Goal: Task Accomplishment & Management: Use online tool/utility

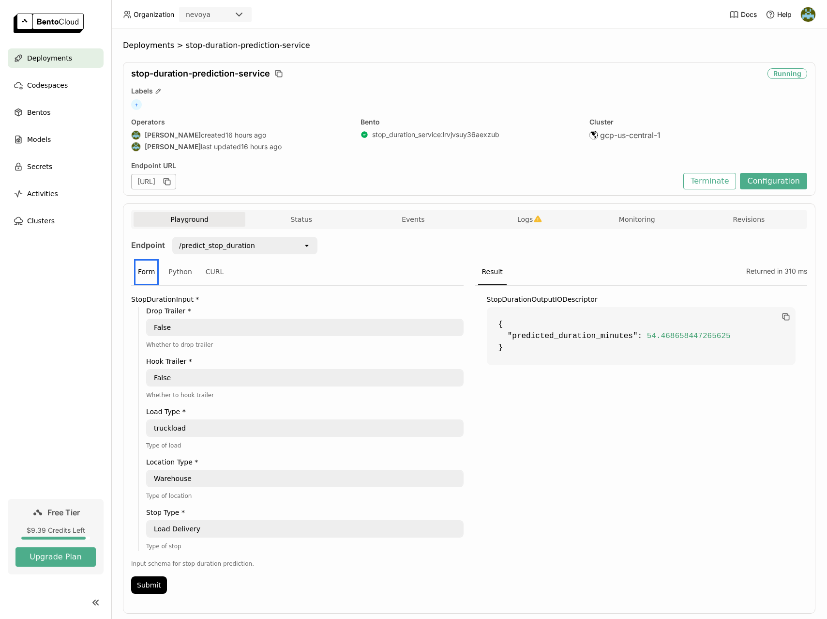
click at [404, 30] on div "Deployments > stop-duration-prediction-service stop-duration-prediction-service…" at bounding box center [469, 323] width 716 height 589
click at [440, 162] on div "Endpoint URL" at bounding box center [404, 165] width 547 height 9
click at [780, 182] on button "Configuration" at bounding box center [773, 181] width 67 height 16
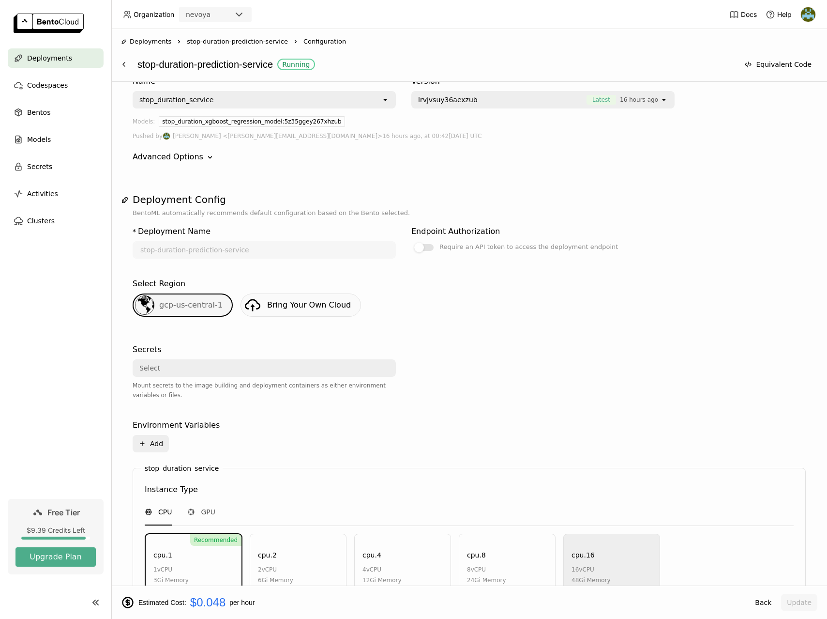
scroll to position [49, 0]
click at [206, 161] on icon "Down" at bounding box center [210, 156] width 10 height 10
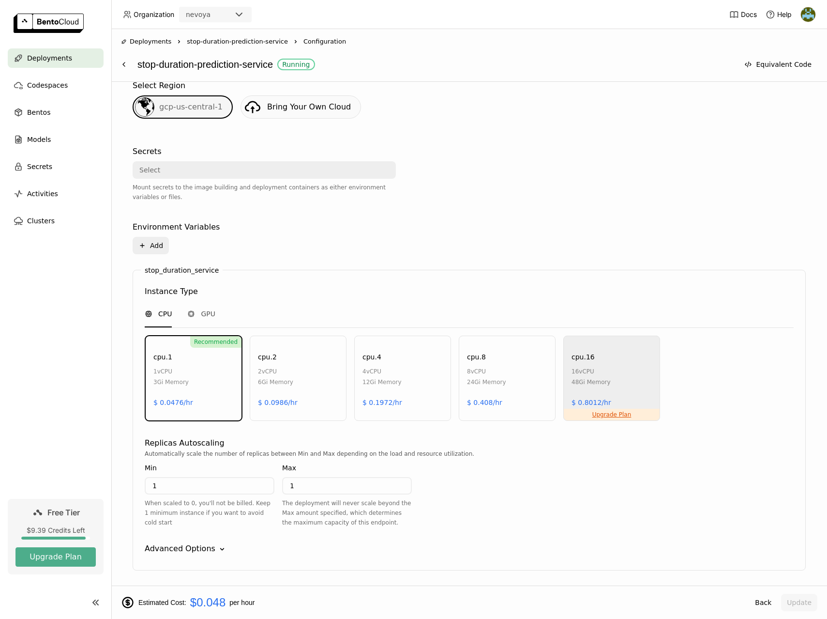
scroll to position [323, 0]
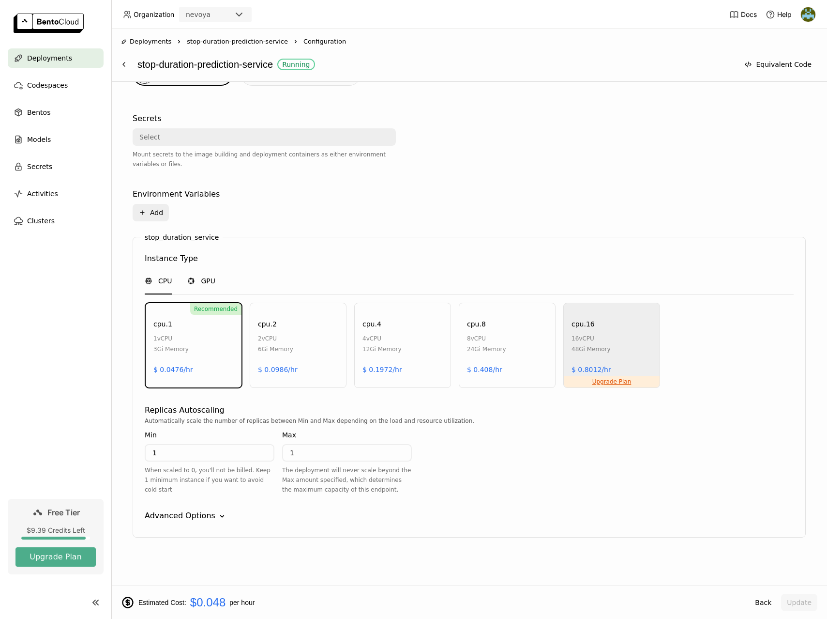
click at [205, 285] on span "GPU" at bounding box center [208, 281] width 15 height 10
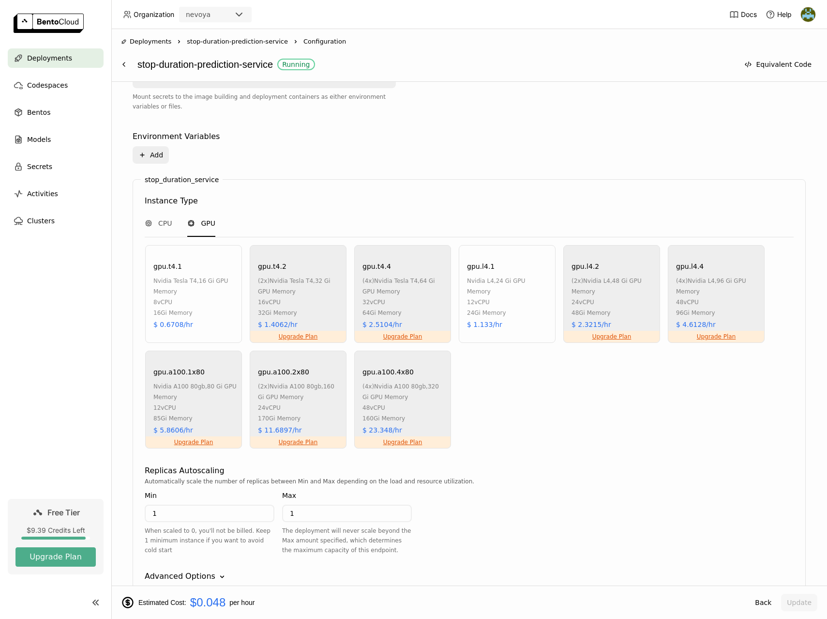
scroll to position [336, 0]
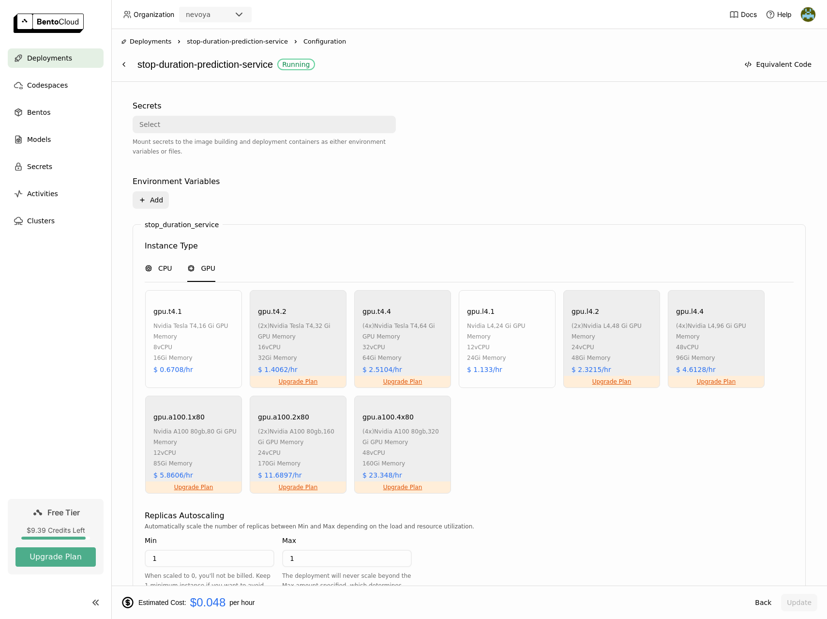
click at [157, 268] on div "CPU" at bounding box center [158, 268] width 27 height 10
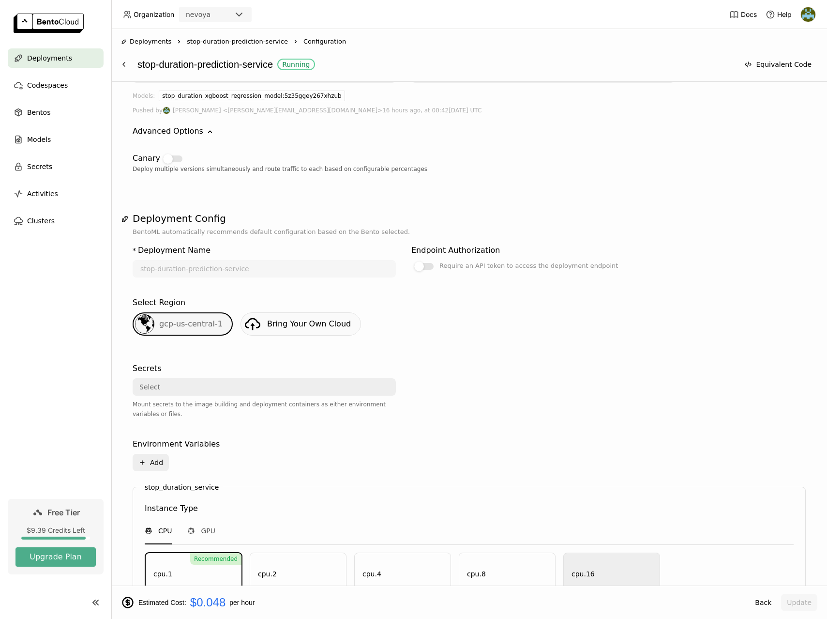
scroll to position [66, 0]
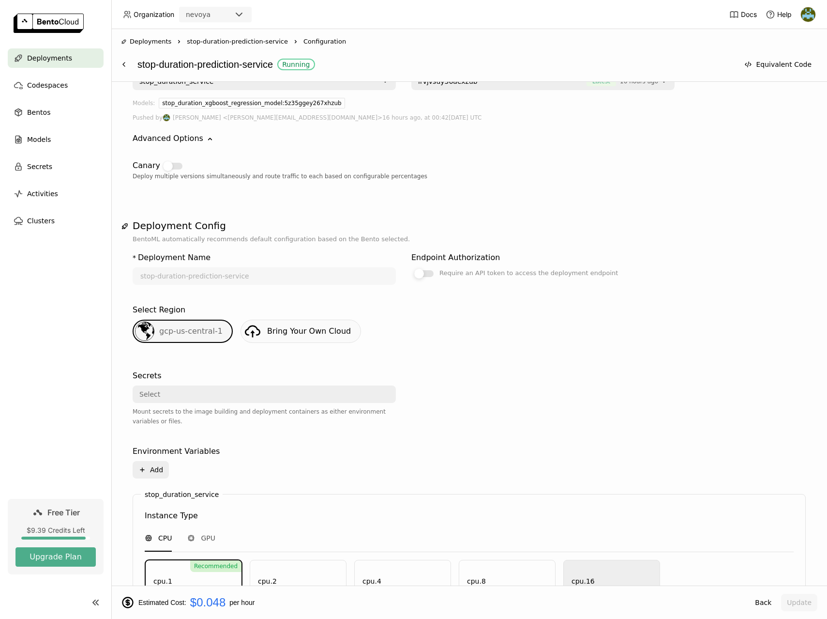
click at [428, 274] on div at bounding box center [423, 273] width 19 height 7
click at [411, 333] on input "Require an API token to access the deployment endpoint" at bounding box center [411, 333] width 0 height 0
click at [803, 603] on button "Update" at bounding box center [799, 601] width 36 height 17
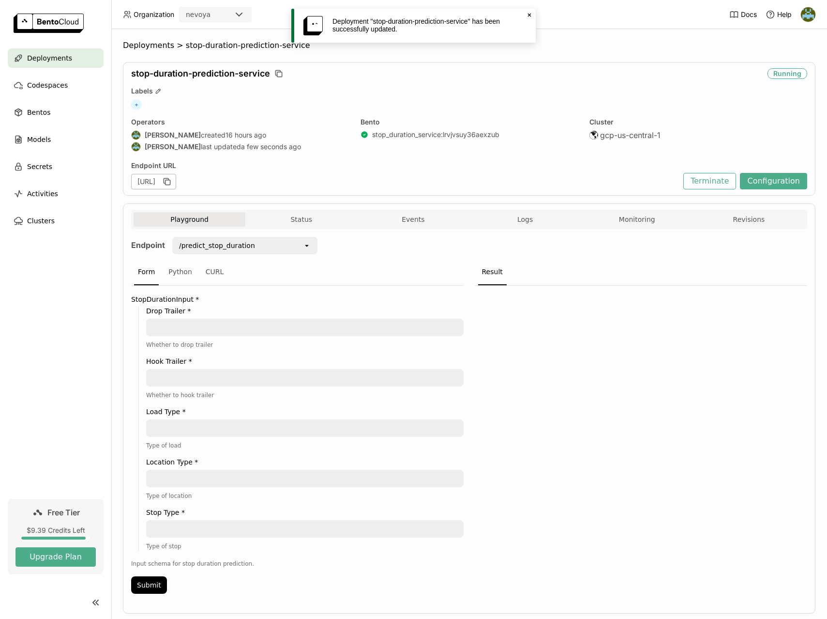
click at [528, 14] on icon at bounding box center [529, 15] width 3 height 3
click at [781, 180] on button "Configuration" at bounding box center [773, 181] width 67 height 16
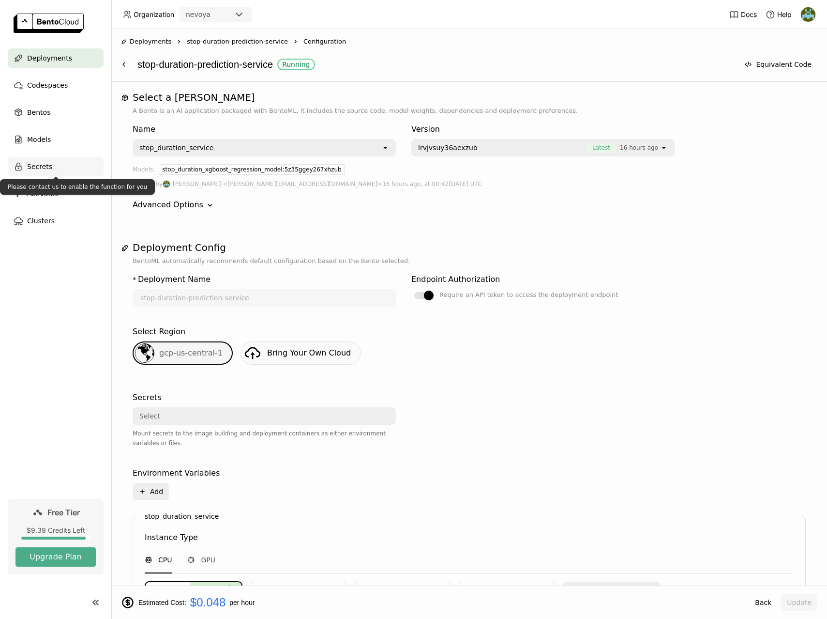
click at [50, 166] on span "Secrets" at bounding box center [39, 167] width 25 height 12
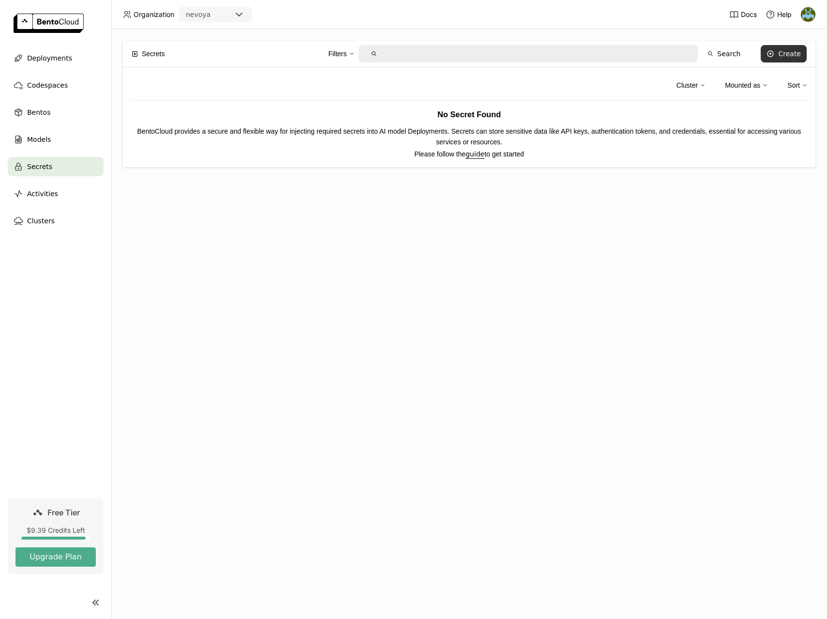
click at [784, 55] on div "Create" at bounding box center [789, 54] width 23 height 8
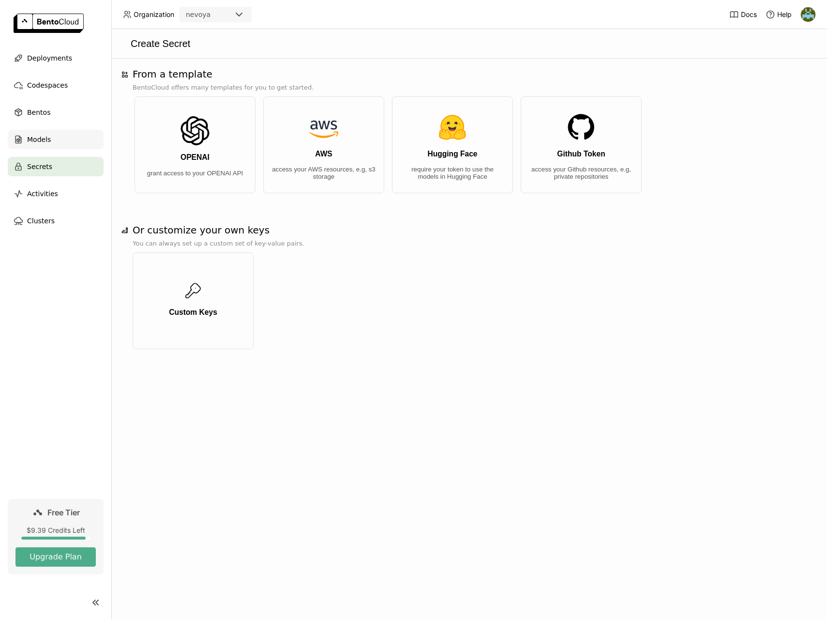
click at [50, 142] on div "Models" at bounding box center [56, 139] width 96 height 19
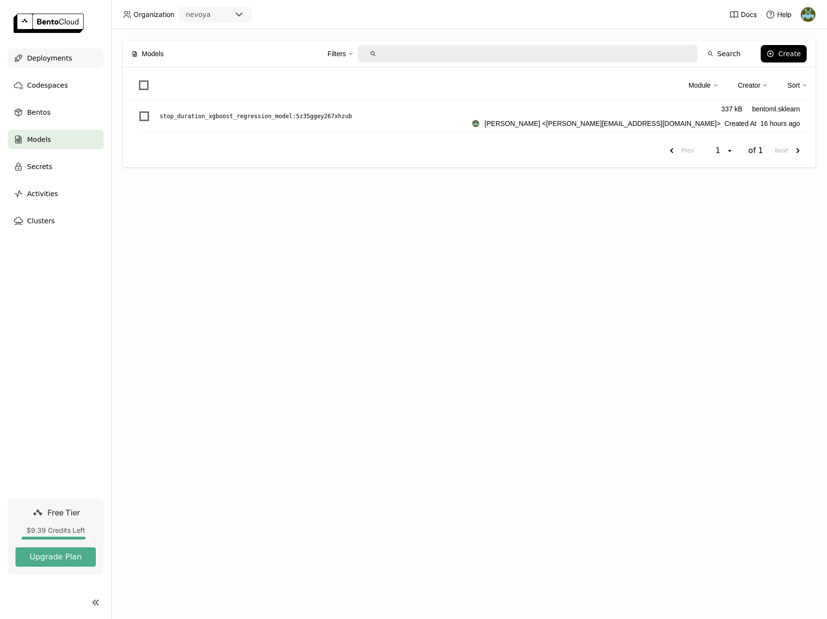
click at [51, 57] on span "Deployments" at bounding box center [49, 58] width 45 height 12
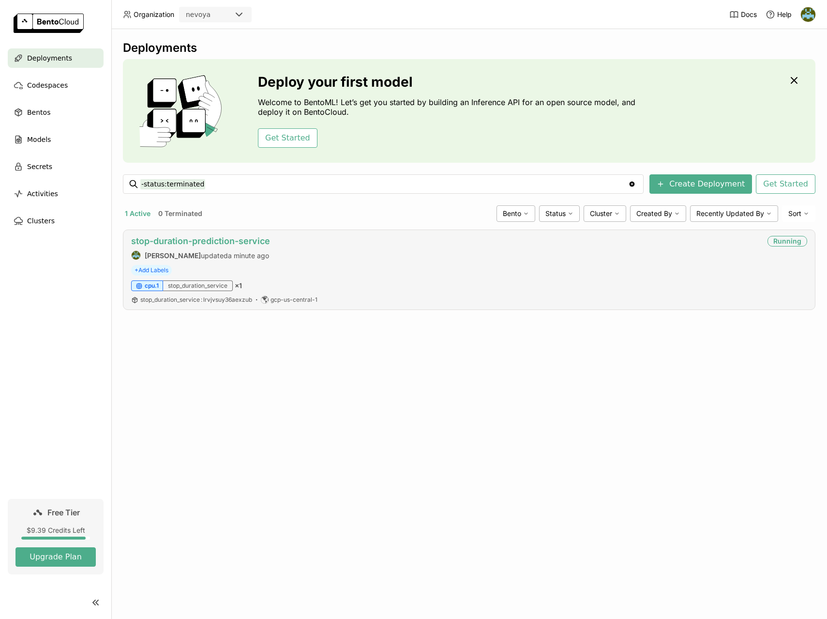
click at [184, 239] on link "stop-duration-prediction-service" at bounding box center [200, 241] width 139 height 10
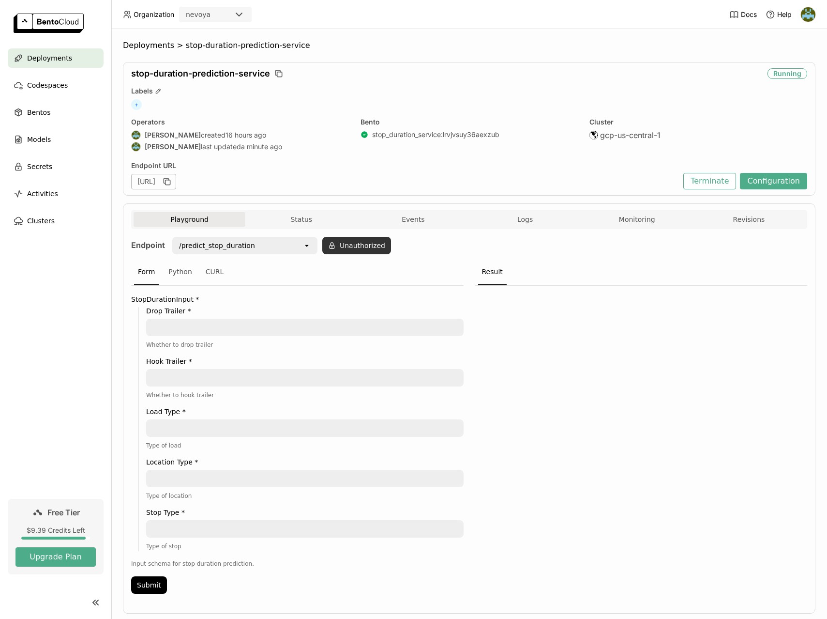
click at [354, 245] on button "Unauthorized" at bounding box center [356, 245] width 69 height 17
click at [456, 256] on div "Endpoint /predict_stop_duration open Unauthorized Form Python CURL StopDuration…" at bounding box center [469, 418] width 676 height 362
click at [780, 181] on button "Configuration" at bounding box center [773, 181] width 67 height 16
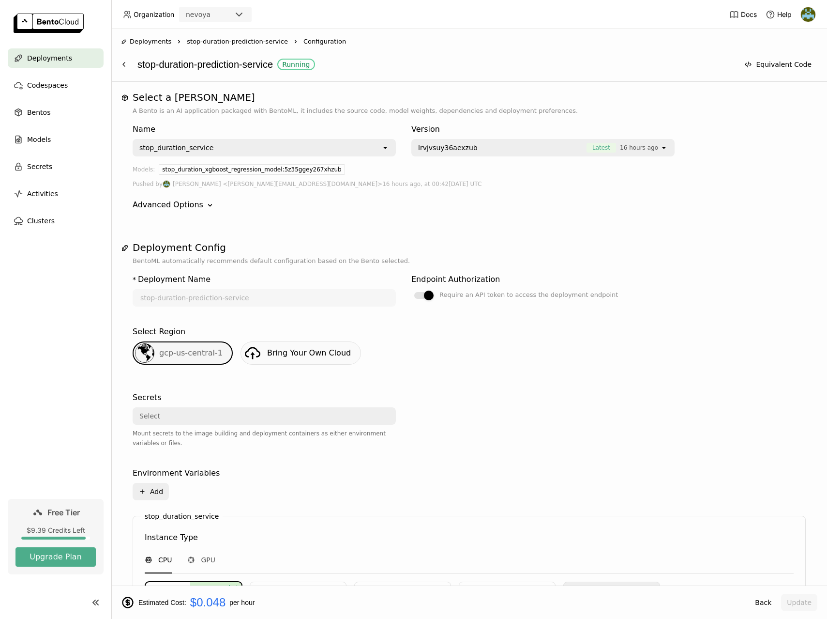
click at [261, 149] on div "stop_duration_service" at bounding box center [258, 147] width 248 height 15
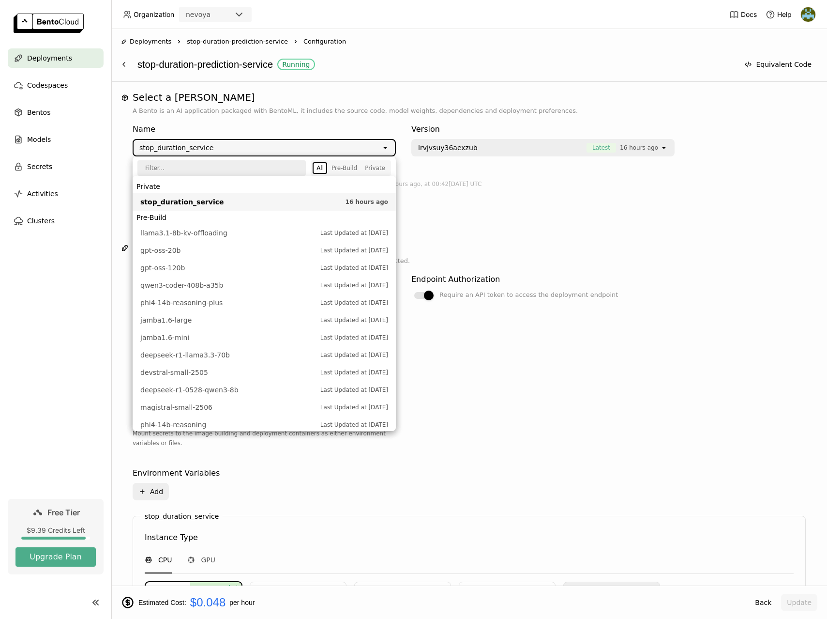
click at [585, 452] on div at bounding box center [542, 426] width 263 height 76
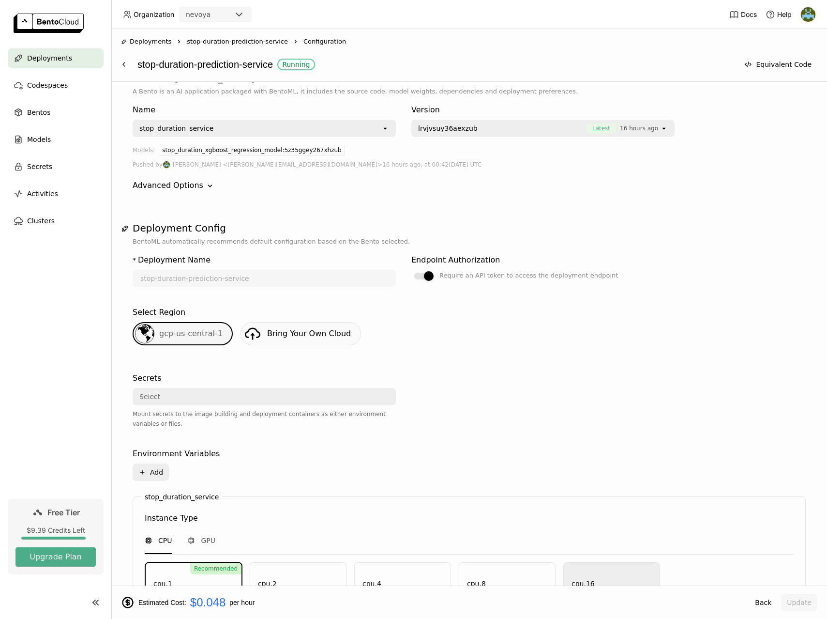
scroll to position [25, 0]
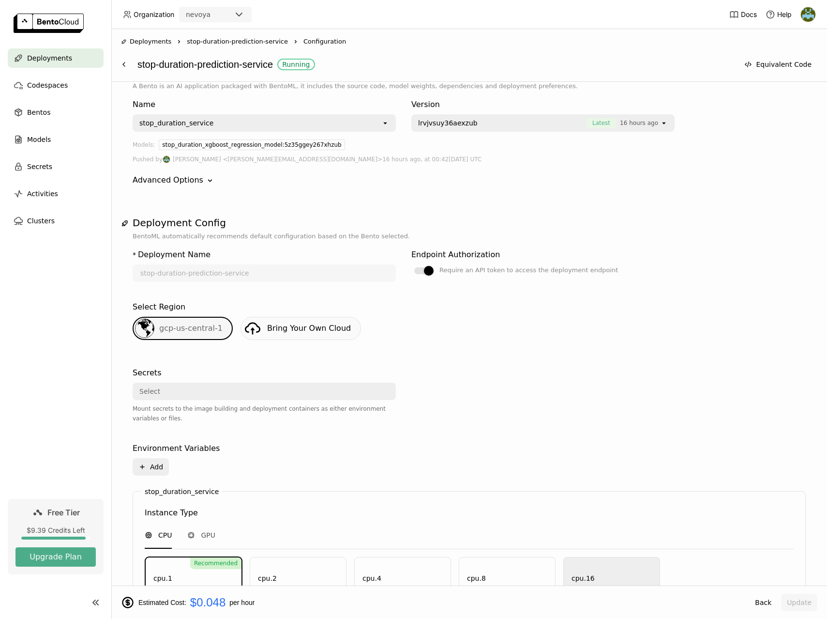
click at [189, 181] on div "Advanced Options" at bounding box center [168, 180] width 71 height 12
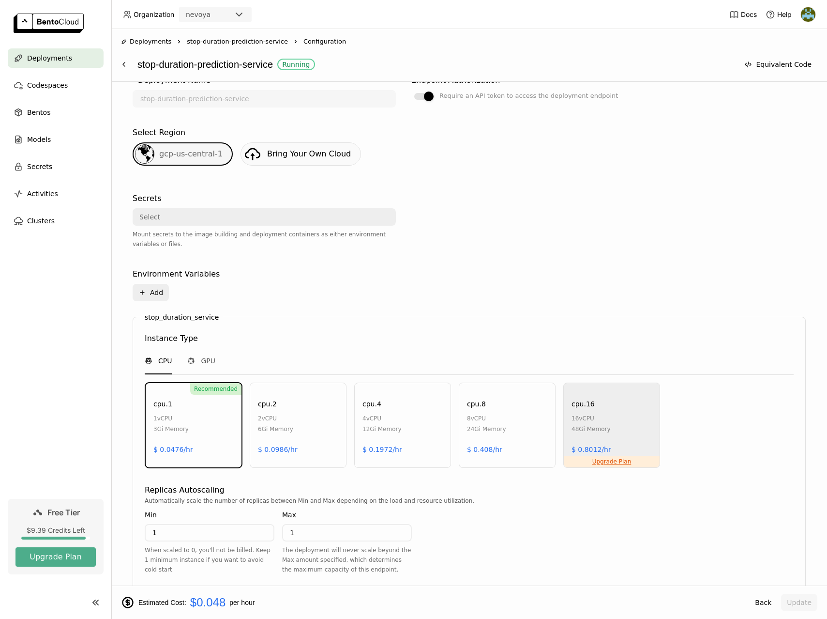
scroll to position [0, 0]
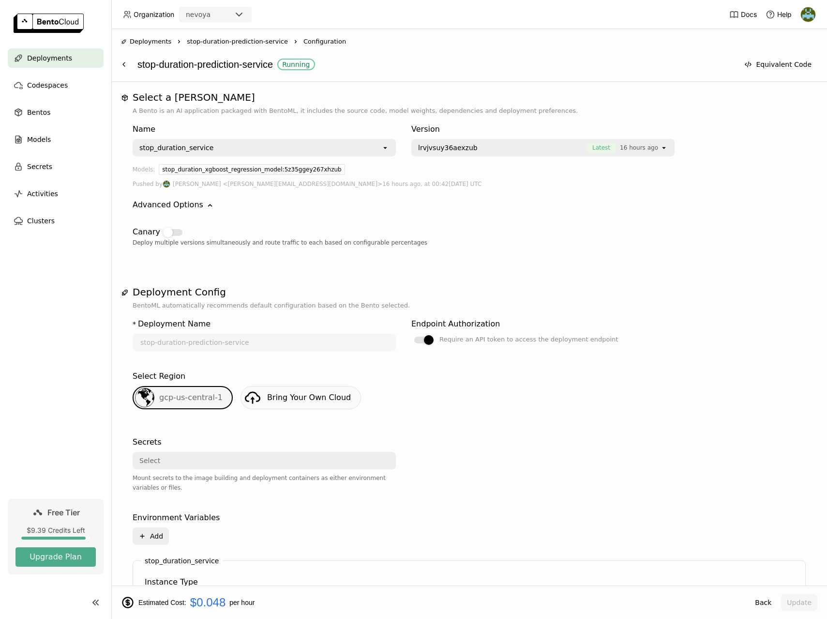
click at [94, 602] on icon at bounding box center [96, 602] width 12 height 12
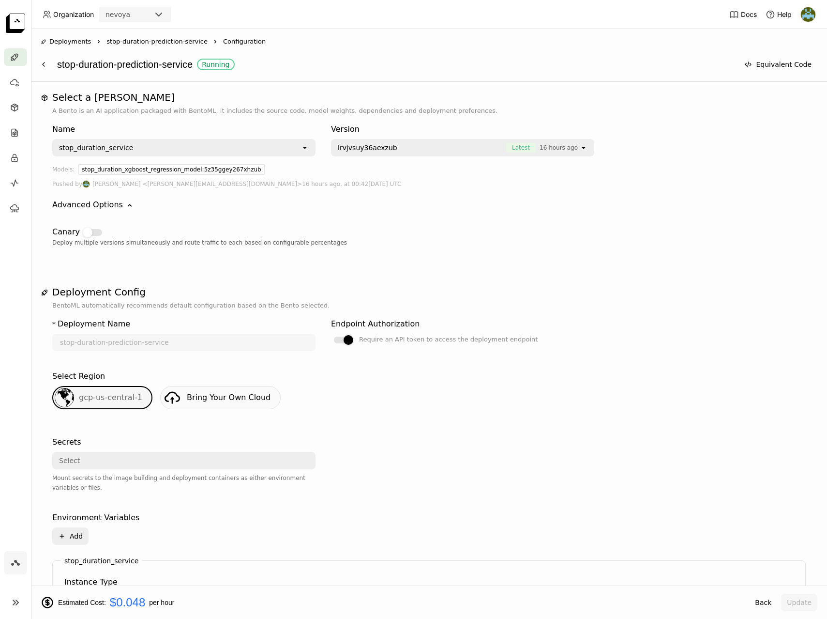
click at [15, 562] on icon at bounding box center [17, 562] width 6 height 6
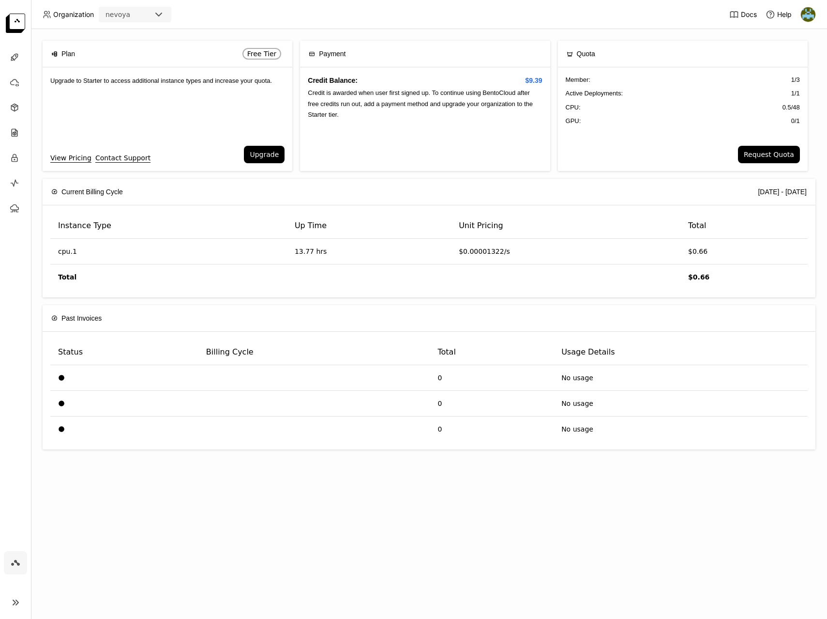
click at [158, 18] on icon at bounding box center [159, 15] width 12 height 12
click at [54, 20] on div "Organization nevoya" at bounding box center [106, 14] width 151 height 15
click at [15, 600] on icon at bounding box center [16, 602] width 12 height 12
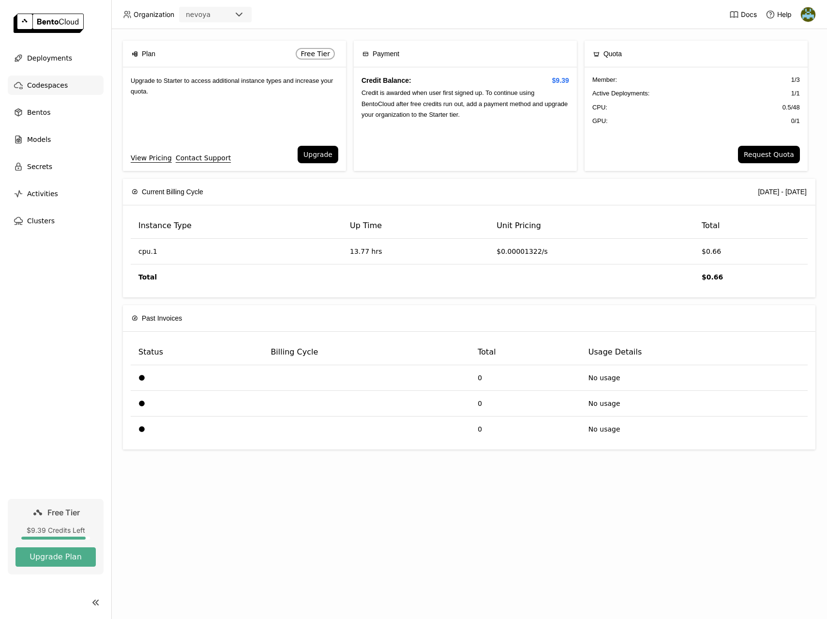
click at [52, 86] on span "Codespaces" at bounding box center [47, 85] width 41 height 12
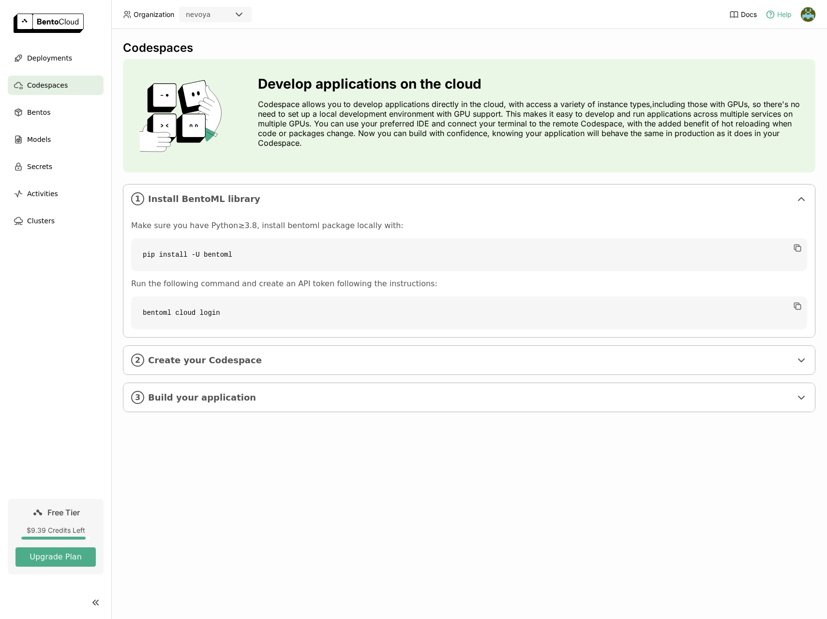
click at [781, 13] on span "Help" at bounding box center [784, 14] width 15 height 9
click at [741, 16] on span "Docs" at bounding box center [749, 14] width 16 height 9
click at [805, 14] on img at bounding box center [808, 14] width 15 height 15
click at [792, 65] on span "API Tokens" at bounding box center [793, 64] width 34 height 9
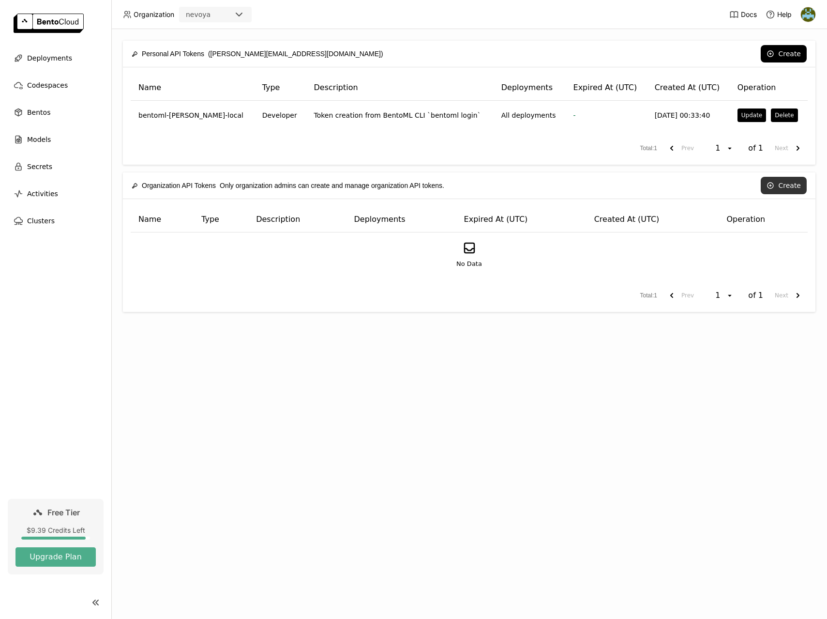
click at [785, 187] on button "Create" at bounding box center [784, 185] width 46 height 17
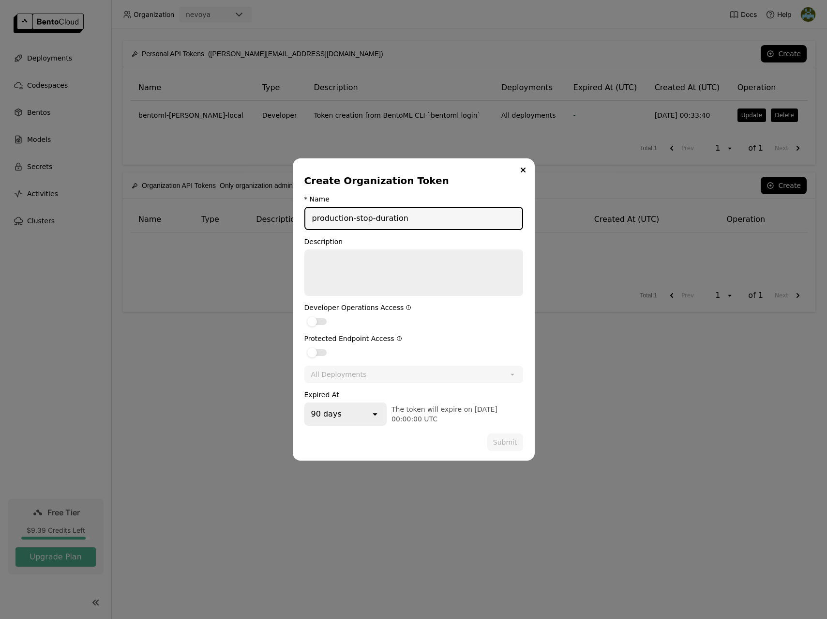
type input "production-stop-duration"
click at [487, 341] on div "Protected Endpoint Access" at bounding box center [413, 338] width 219 height 8
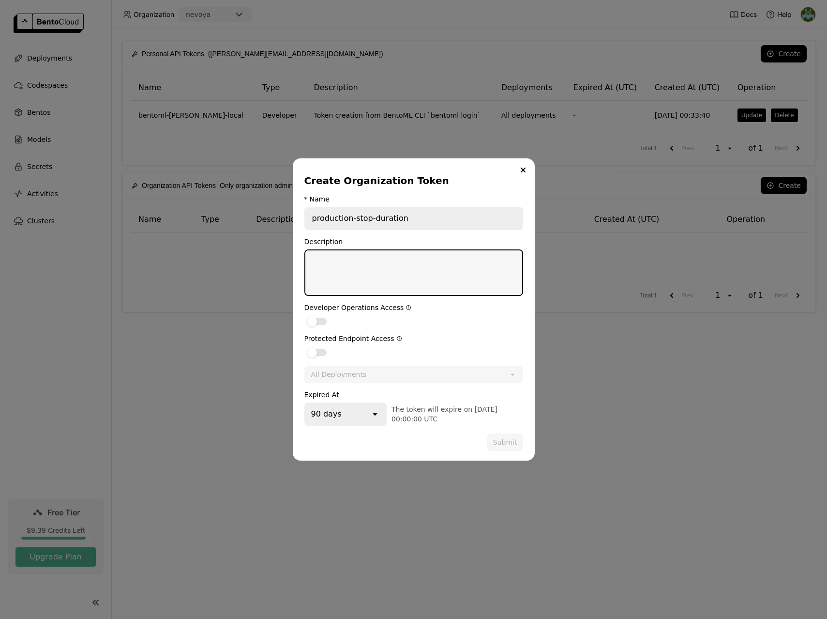
click at [359, 258] on textarea "dialog" at bounding box center [413, 272] width 217 height 45
click at [409, 363] on form "* Name production-stop-duration Description Developer Operations Access Protect…" at bounding box center [413, 323] width 219 height 256
click at [324, 355] on label "dialog" at bounding box center [413, 352] width 219 height 12
click at [304, 346] on input "dialog" at bounding box center [304, 346] width 0 height 0
click at [398, 377] on div "All Deployments" at bounding box center [403, 373] width 196 height 15
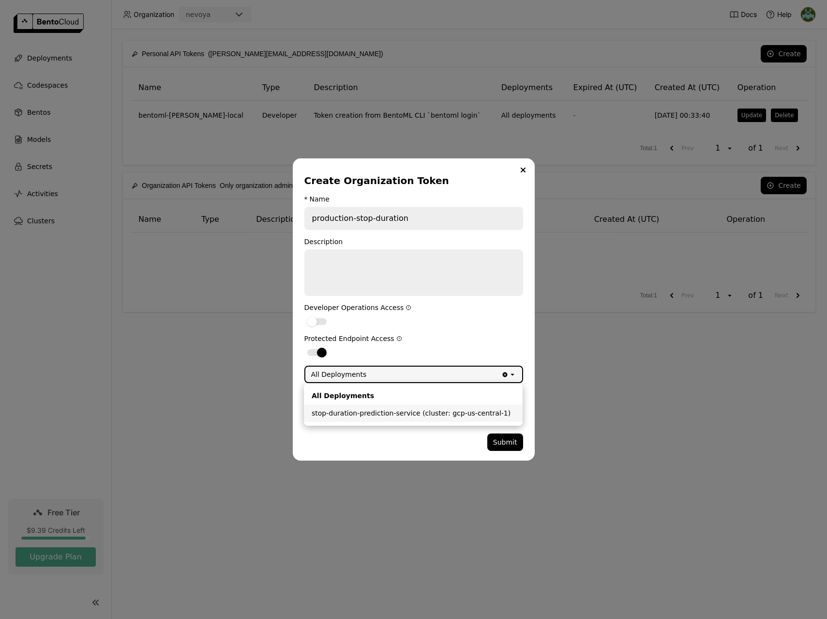
click at [416, 417] on div "stop-duration-prediction-service (cluster: gcp-us-central-1)" at bounding box center [413, 413] width 203 height 10
click at [375, 414] on icon "open" at bounding box center [375, 414] width 10 height 10
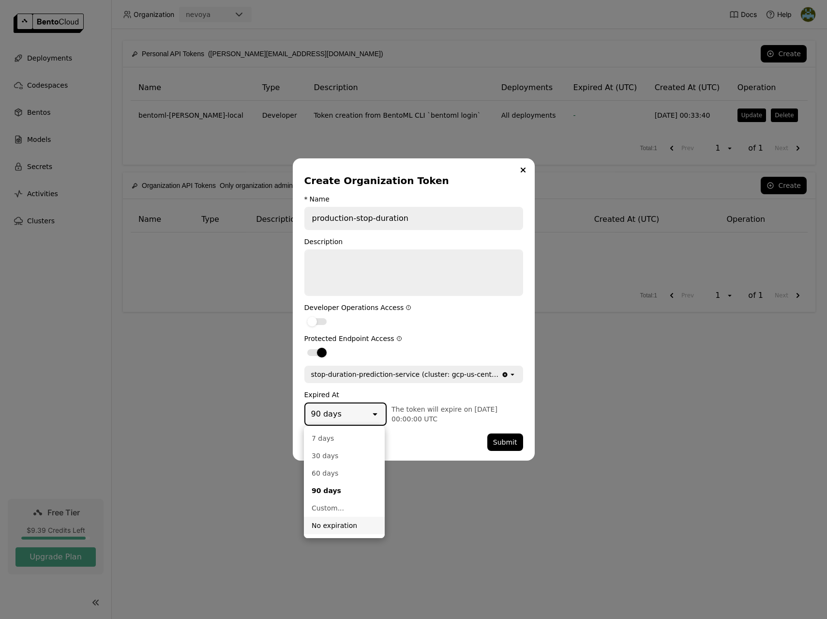
click at [339, 524] on div "No expiration" at bounding box center [344, 525] width 65 height 10
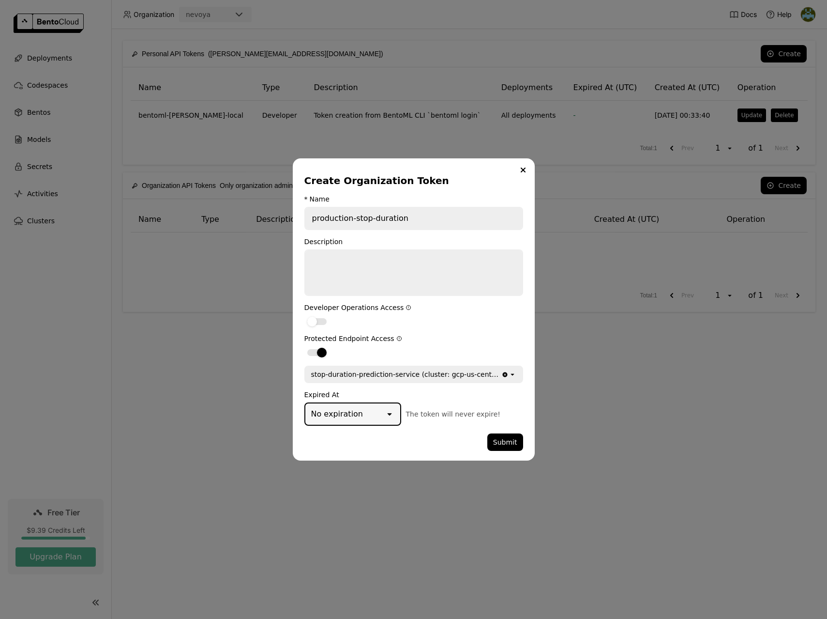
click at [376, 270] on textarea "dialog" at bounding box center [413, 272] width 217 height 45
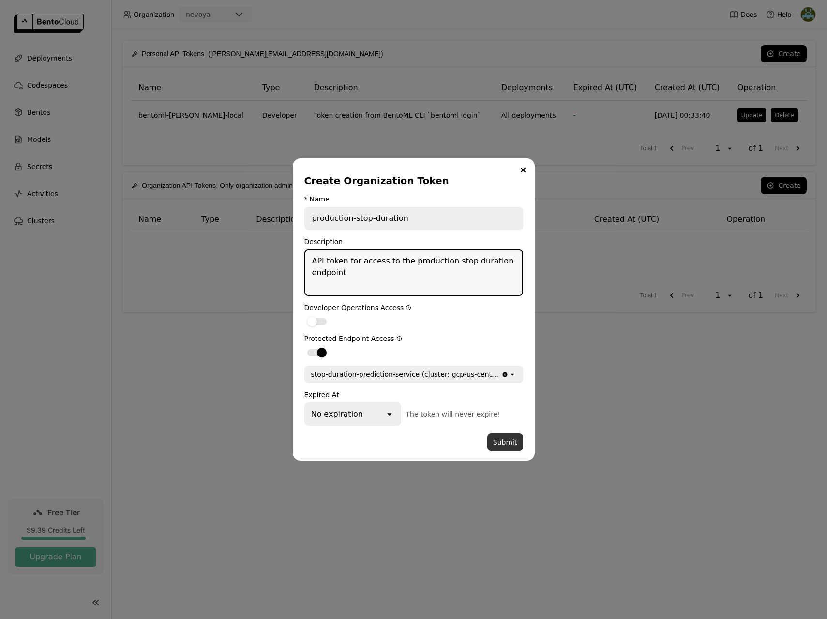
type textarea "API token for access to the production stop duration endpoint"
click at [508, 446] on button "Submit" at bounding box center [505, 441] width 36 height 17
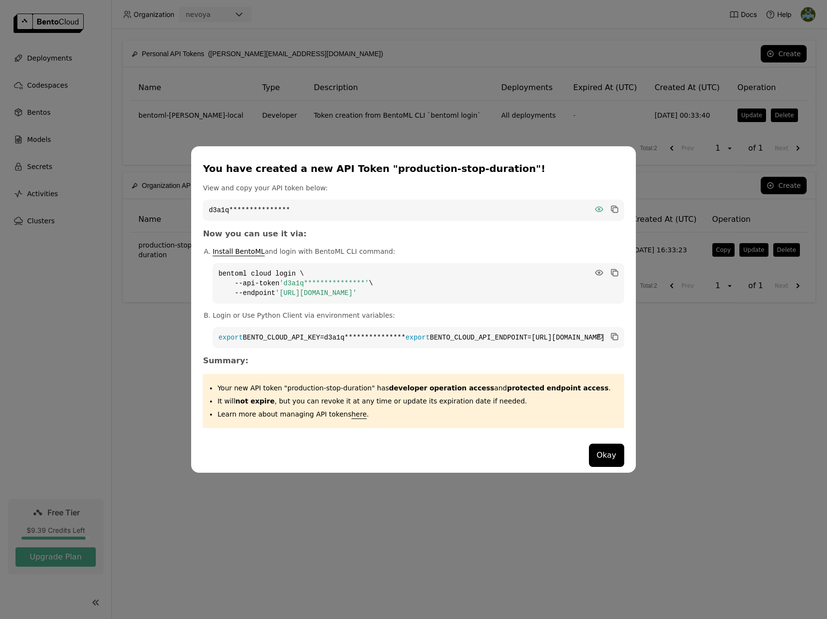
click at [595, 207] on icon "dialog" at bounding box center [598, 209] width 7 height 5
click at [613, 208] on icon "dialog" at bounding box center [615, 210] width 5 height 5
drag, startPoint x: 434, startPoint y: 288, endPoint x: 302, endPoint y: 288, distance: 131.2
click at [302, 289] on span "'https://nevoya.cloud.bentoml.com'" at bounding box center [315, 293] width 81 height 8
copy span "https://nevoya.cloud.bentoml.com"
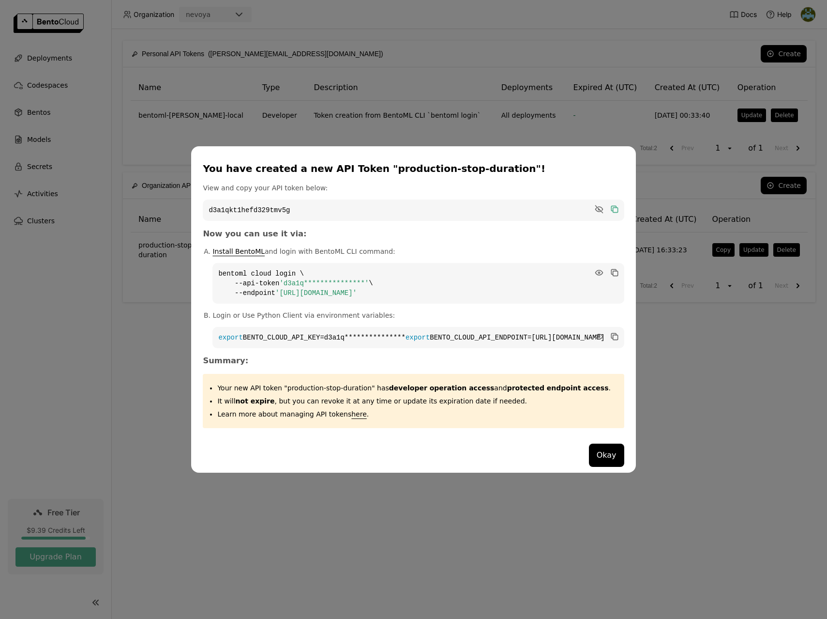
click at [505, 316] on li "**********" at bounding box center [417, 329] width 411 height 38
click at [589, 458] on button "Okay" at bounding box center [606, 454] width 35 height 23
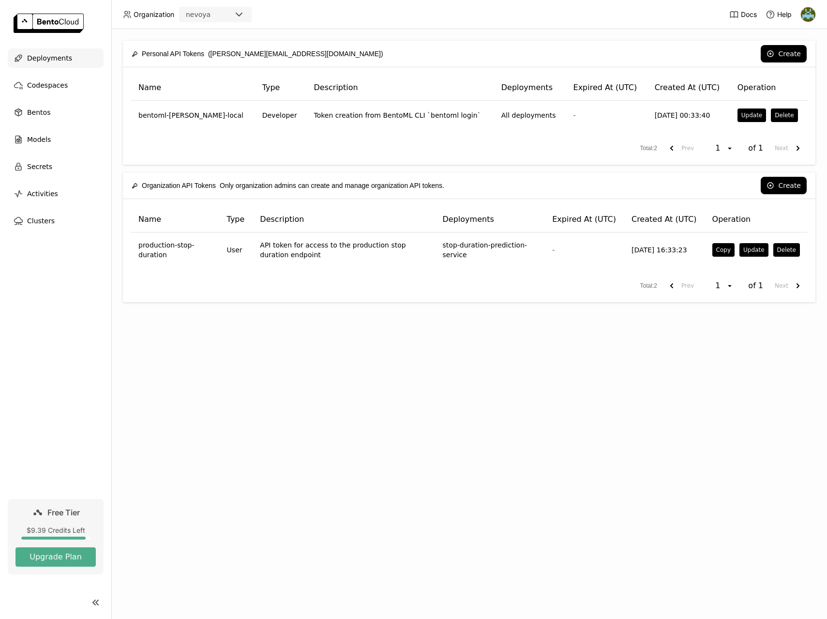
click at [59, 57] on span "Deployments" at bounding box center [49, 58] width 45 height 12
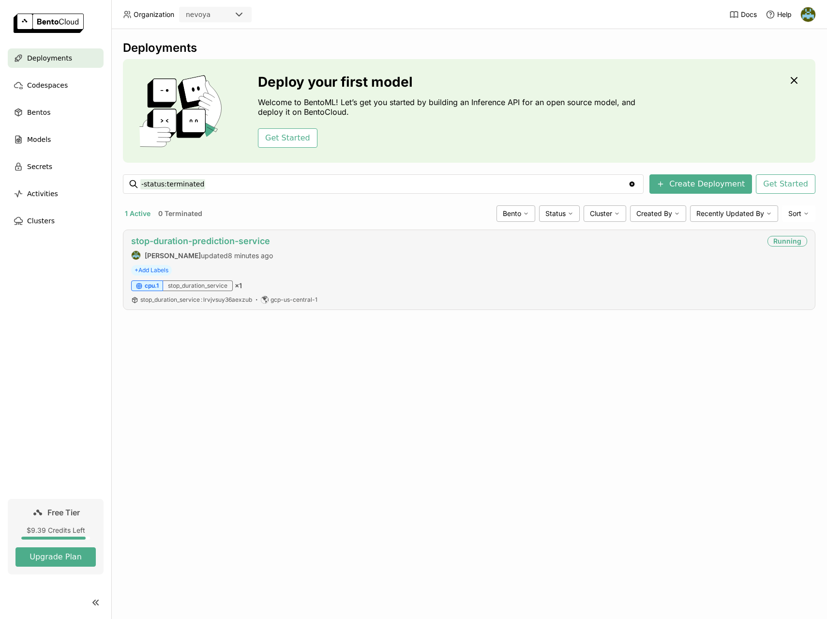
click at [202, 239] on link "stop-duration-prediction-service" at bounding box center [200, 241] width 139 height 10
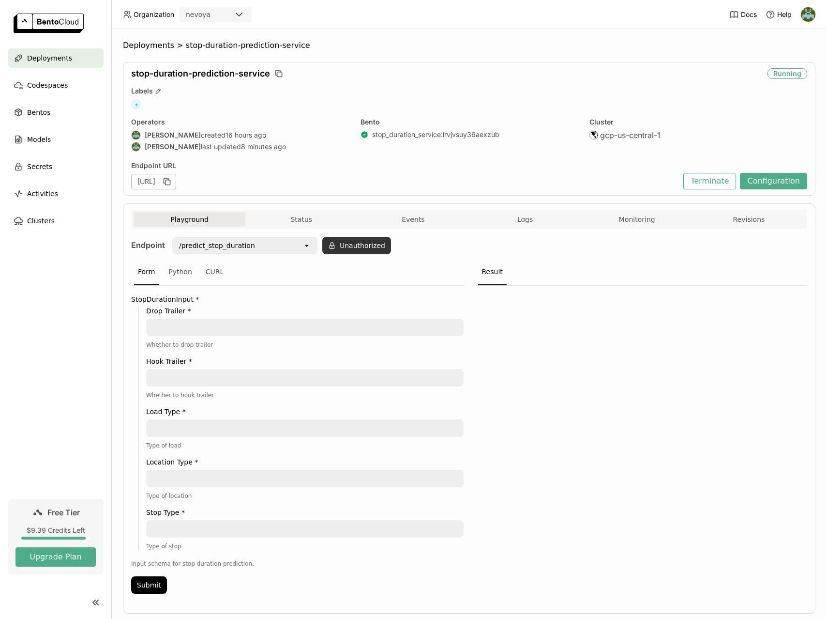
click at [369, 250] on button "Unauthorized" at bounding box center [356, 245] width 69 height 17
type input "https://nevoya.cloud.bentoml.com"
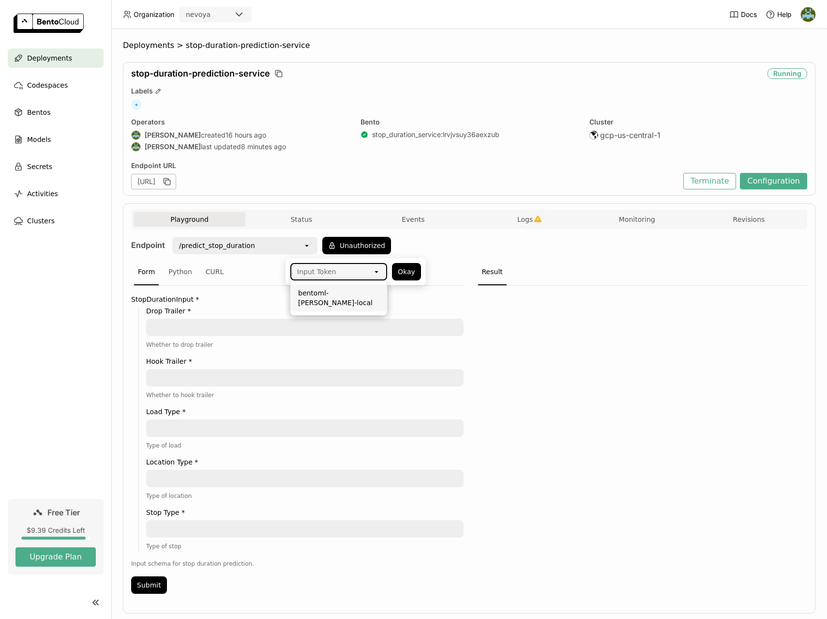
paste input "d3a1qkt1hefd329tmv5g"
type input "d3a1qkt1hefd329tmv5g"
click at [404, 272] on button "Okay" at bounding box center [406, 271] width 29 height 17
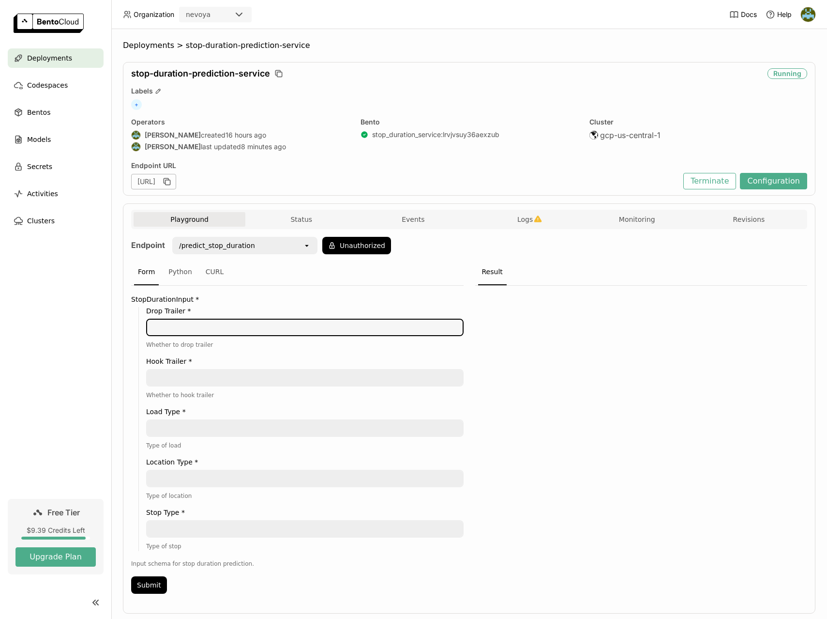
click at [204, 330] on textarea at bounding box center [305, 326] width 316 height 15
type textarea "True"
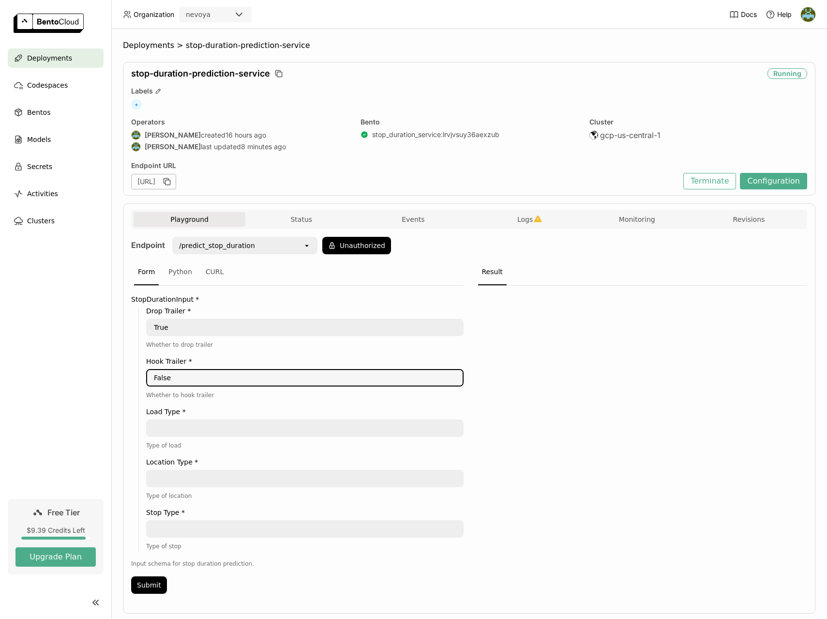
type textarea "False"
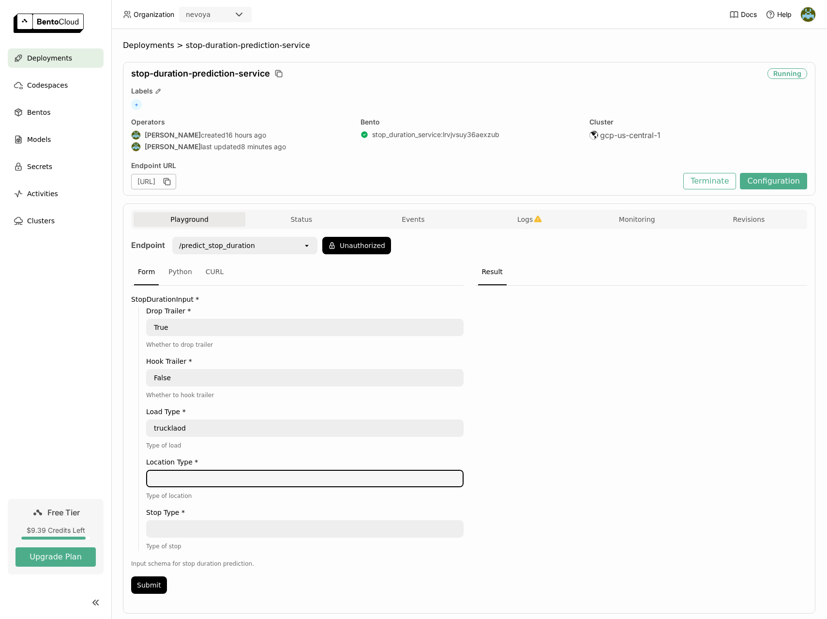
click at [202, 428] on textarea "trucklaod" at bounding box center [305, 427] width 316 height 15
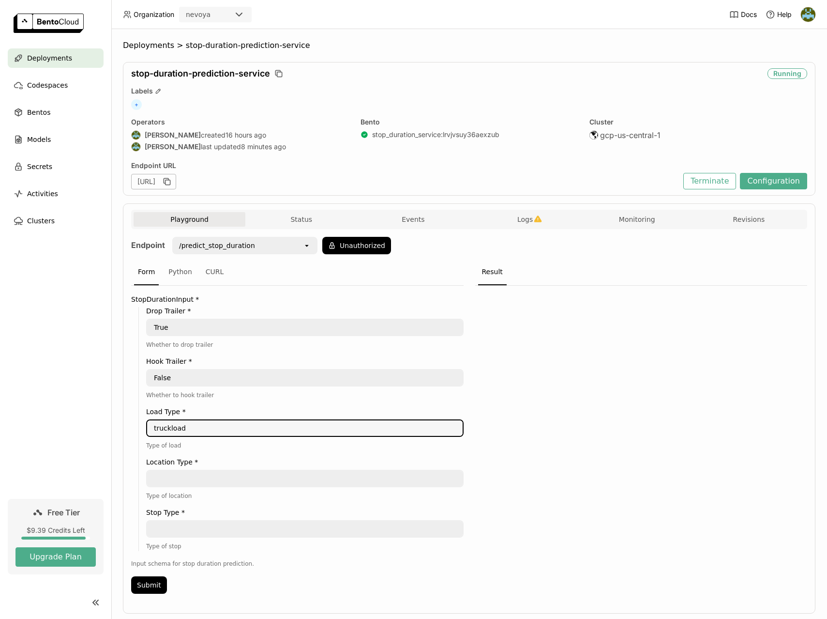
type textarea "truckload"
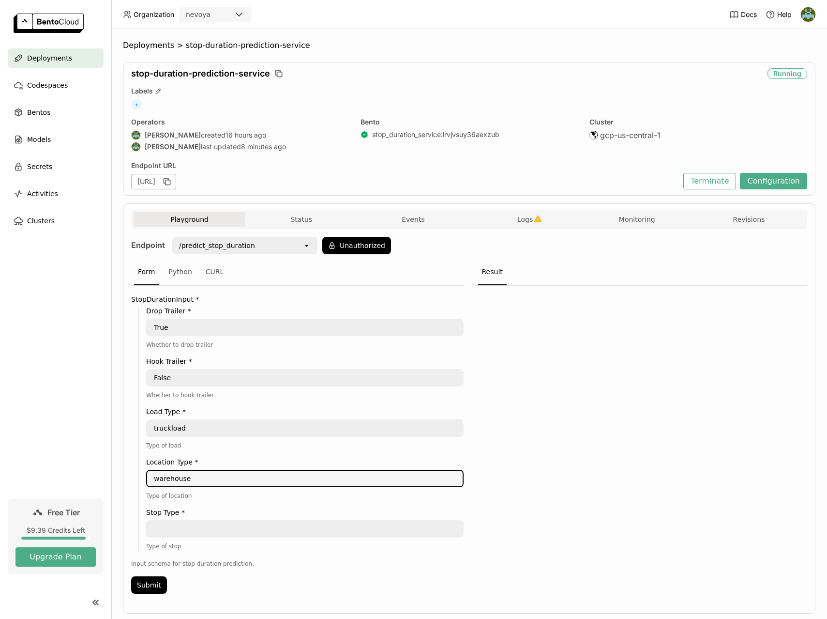
type textarea "warehouse"
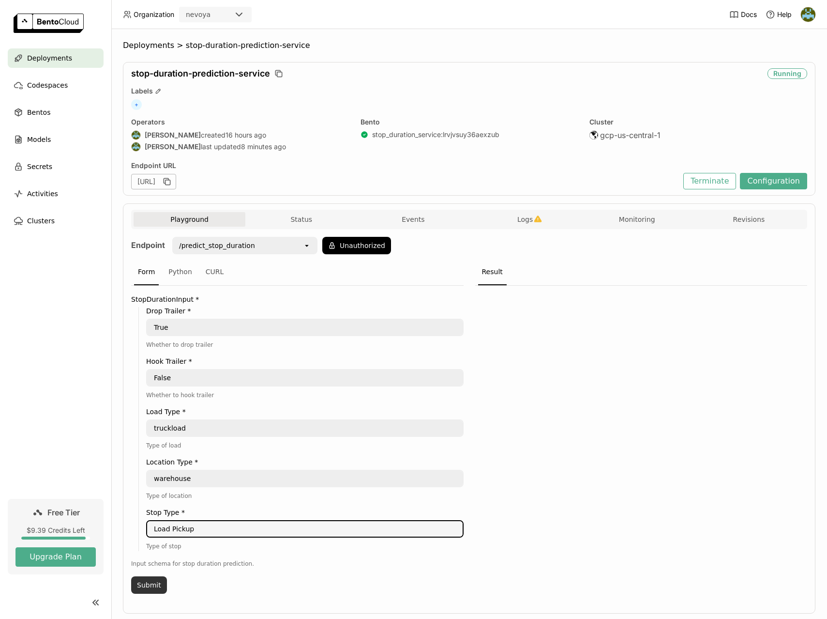
type textarea "Load Pickup"
click at [150, 584] on button "Submit" at bounding box center [149, 584] width 36 height 17
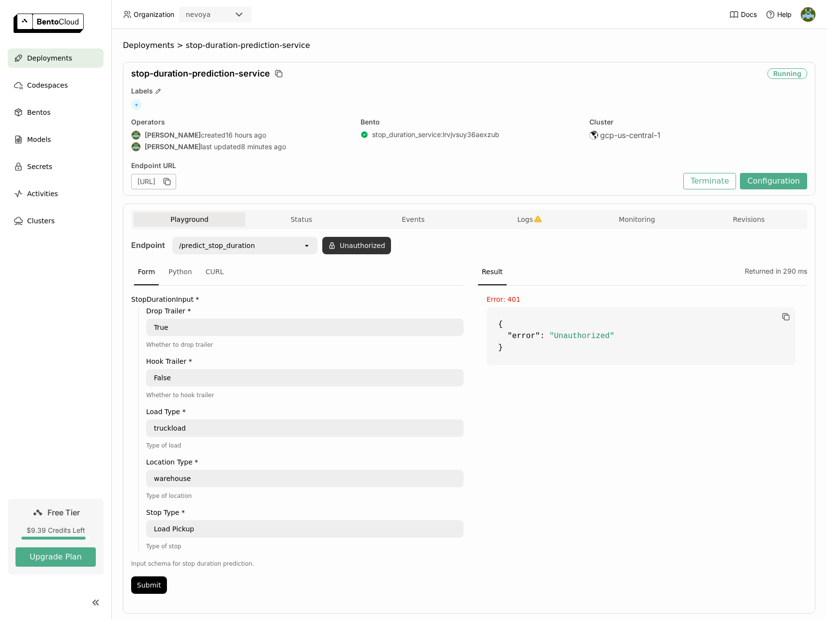
click at [362, 248] on button "Unauthorized" at bounding box center [356, 245] width 69 height 17
click at [338, 272] on div "Input Token" at bounding box center [331, 271] width 81 height 15
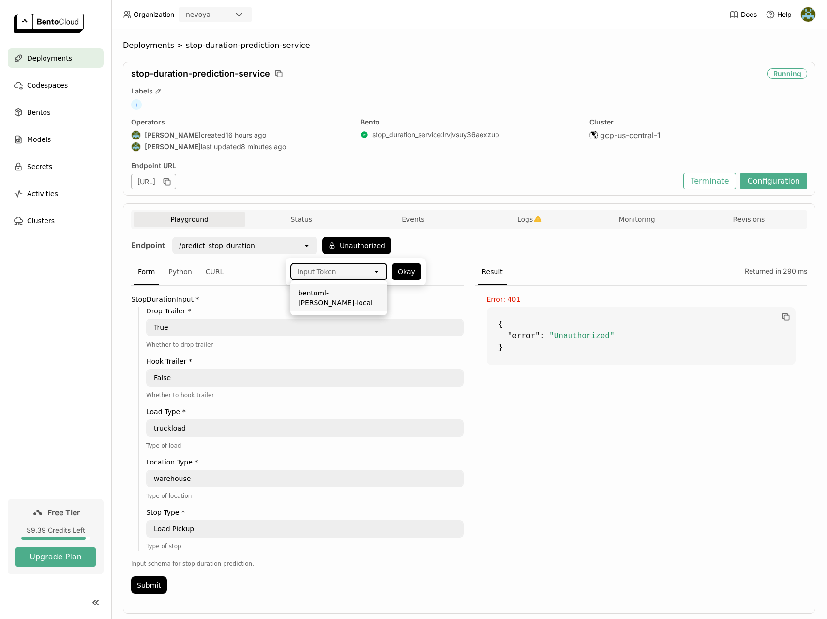
paste input "d3a1qkt1hefd329tmv5g"
type input "d3a1qkt1hefd329tmv5g"
click at [401, 271] on button "Okay" at bounding box center [406, 271] width 29 height 17
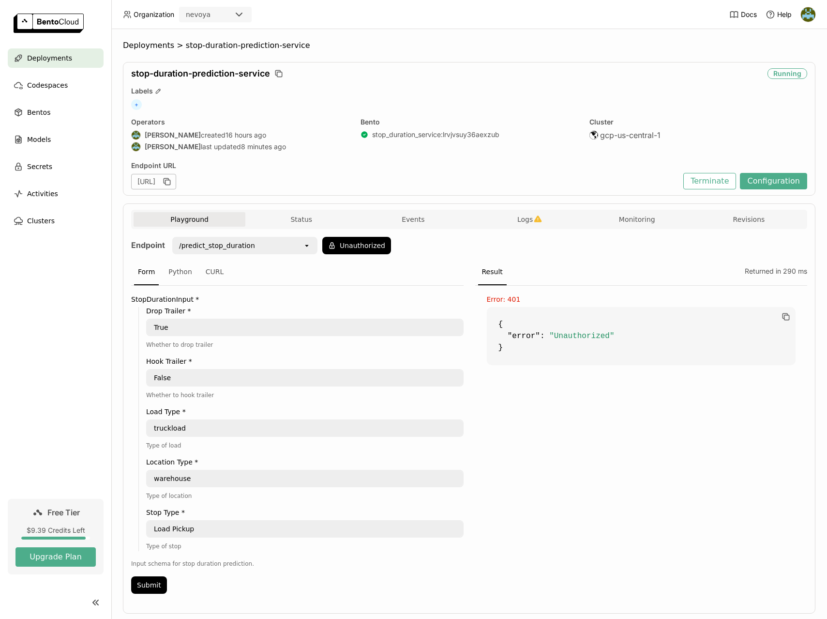
click at [271, 245] on div "/predict_stop_duration" at bounding box center [238, 245] width 130 height 15
click at [462, 248] on div "Endpoint /predict_stop_duration open Unauthorized Form Python CURL StopDuration…" at bounding box center [469, 418] width 676 height 362
click at [509, 248] on div "Endpoint /predict_stop_duration open Unauthorized Form Python CURL StopDuration…" at bounding box center [469, 418] width 676 height 362
click at [781, 182] on button "Configuration" at bounding box center [773, 181] width 67 height 16
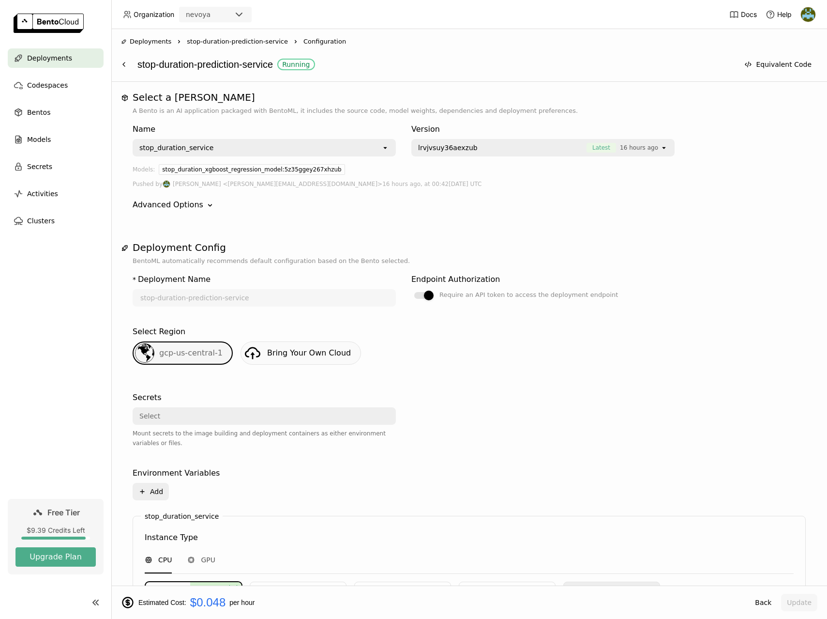
click at [807, 17] on img at bounding box center [808, 14] width 15 height 15
click at [797, 63] on span "API Tokens" at bounding box center [793, 64] width 34 height 9
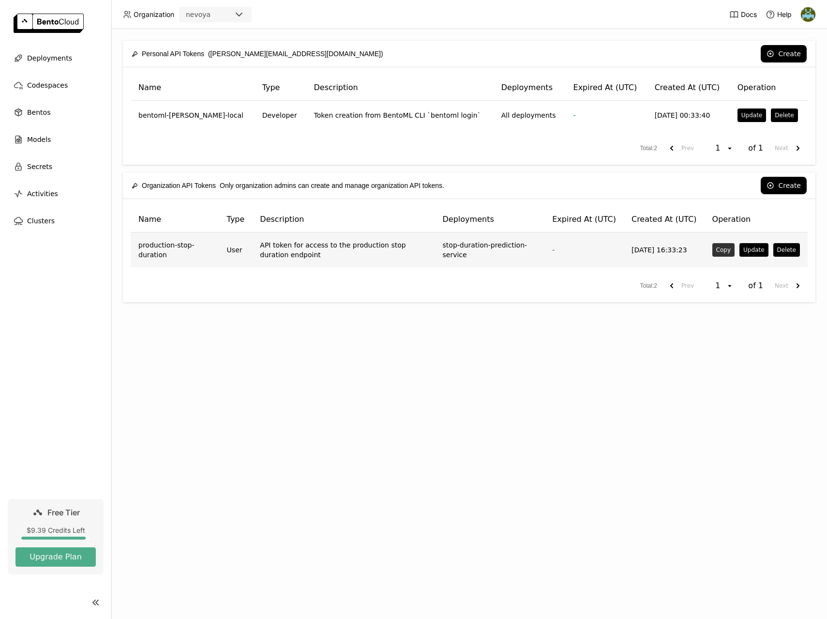
click at [724, 250] on button "Copy" at bounding box center [723, 250] width 22 height 14
click at [318, 431] on div "Personal API Tokens (tom@nevoya.com) Create Name Type Description Deployments E…" at bounding box center [469, 323] width 716 height 589
click at [45, 109] on span "Bentos" at bounding box center [38, 112] width 23 height 12
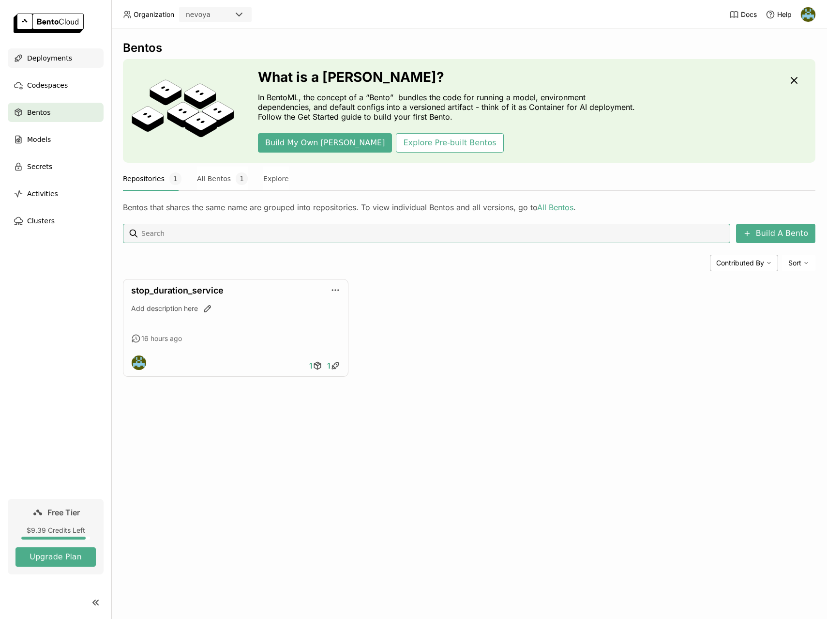
click at [52, 55] on span "Deployments" at bounding box center [49, 58] width 45 height 12
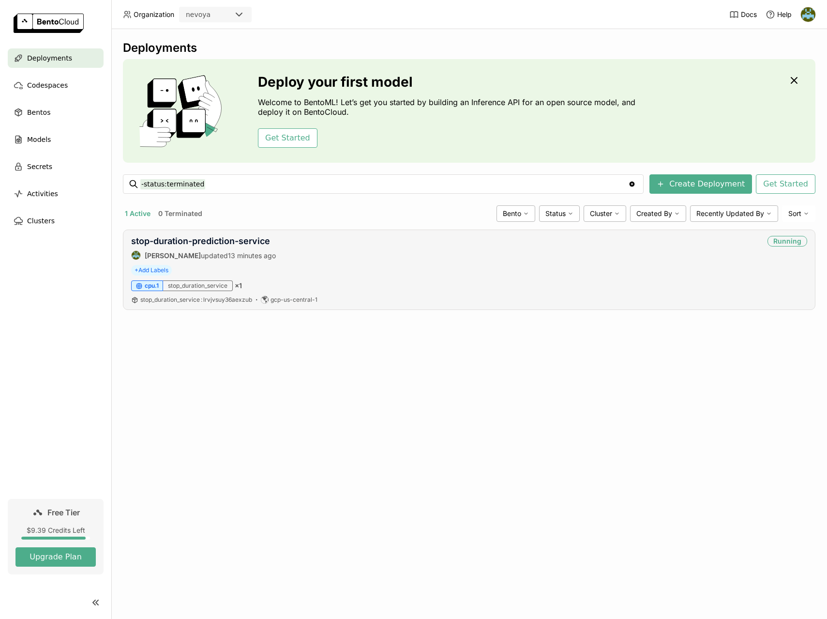
click at [151, 286] on span "cpu.1" at bounding box center [152, 286] width 14 height 8
click at [215, 239] on link "stop-duration-prediction-service" at bounding box center [200, 241] width 139 height 10
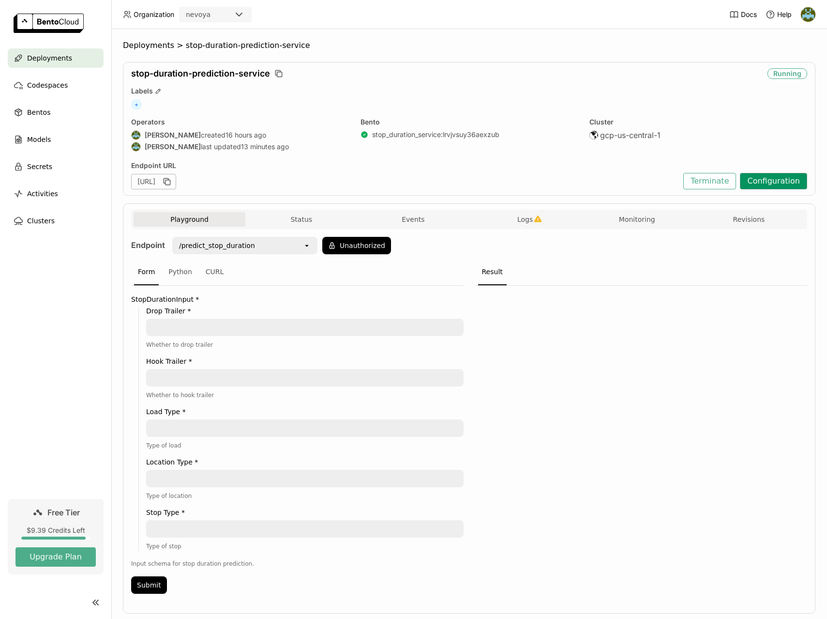
click at [775, 182] on button "Configuration" at bounding box center [773, 181] width 67 height 16
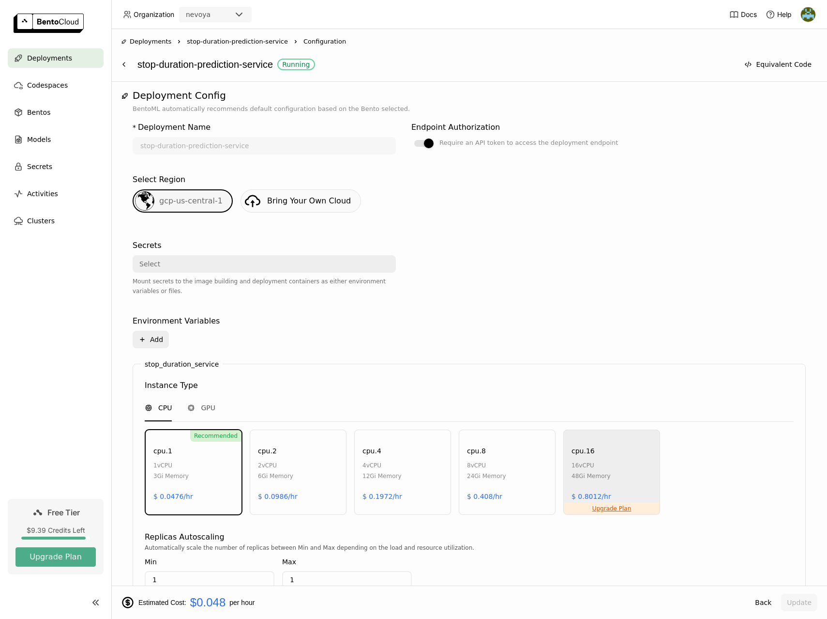
scroll to position [153, 0]
click at [685, 270] on div "* Deployment Name stop-duration-prediction-service Endpoint Authorization Requi…" at bounding box center [469, 395] width 673 height 565
click at [48, 55] on span "Deployments" at bounding box center [49, 58] width 45 height 12
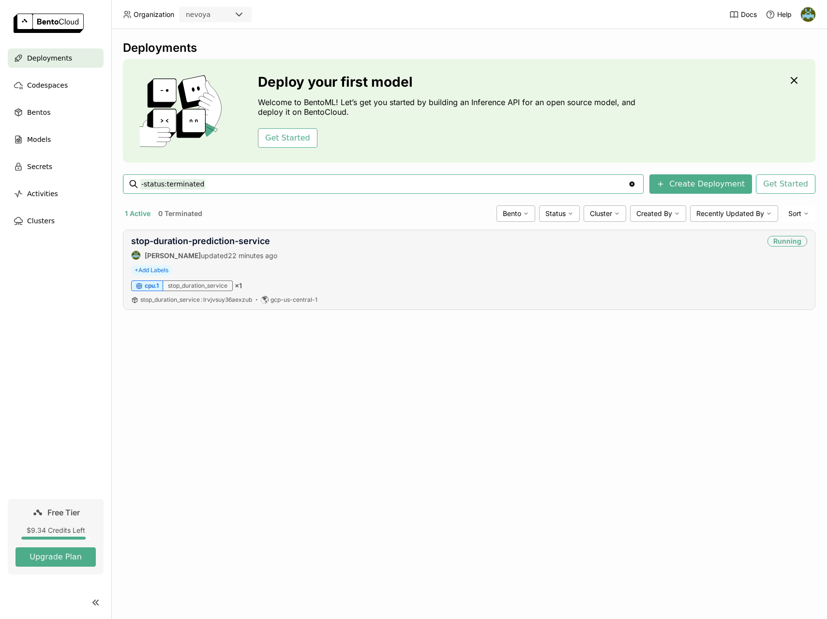
click at [338, 265] on div "+ Add Labels" at bounding box center [469, 270] width 676 height 11
click at [224, 243] on link "stop-duration-prediction-service" at bounding box center [200, 241] width 139 height 10
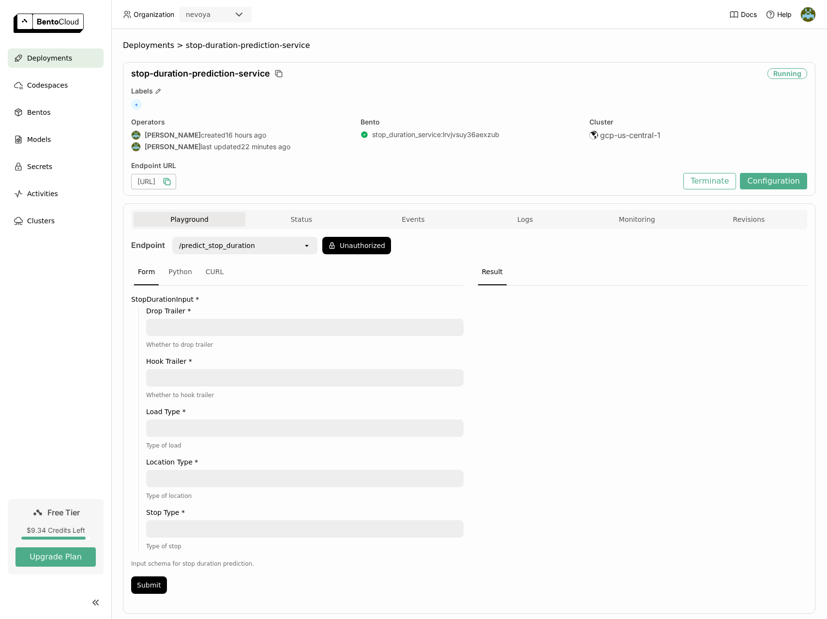
click at [172, 183] on icon "button" at bounding box center [167, 182] width 10 height 10
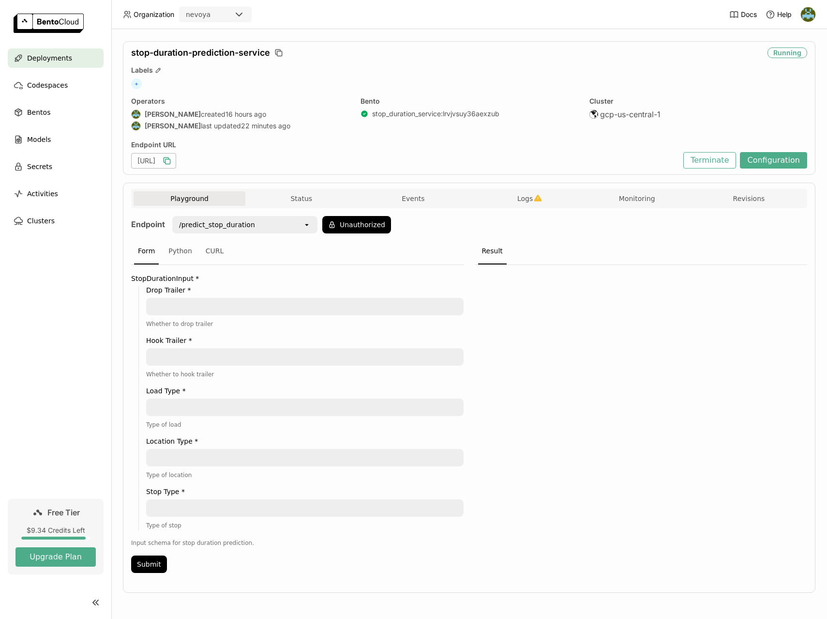
click at [299, 225] on div "/predict_stop_duration" at bounding box center [238, 224] width 130 height 15
click at [305, 225] on icon "open" at bounding box center [307, 225] width 8 height 8
click at [383, 227] on button "Unauthorized" at bounding box center [356, 224] width 69 height 17
click at [374, 253] on icon "open" at bounding box center [377, 251] width 8 height 8
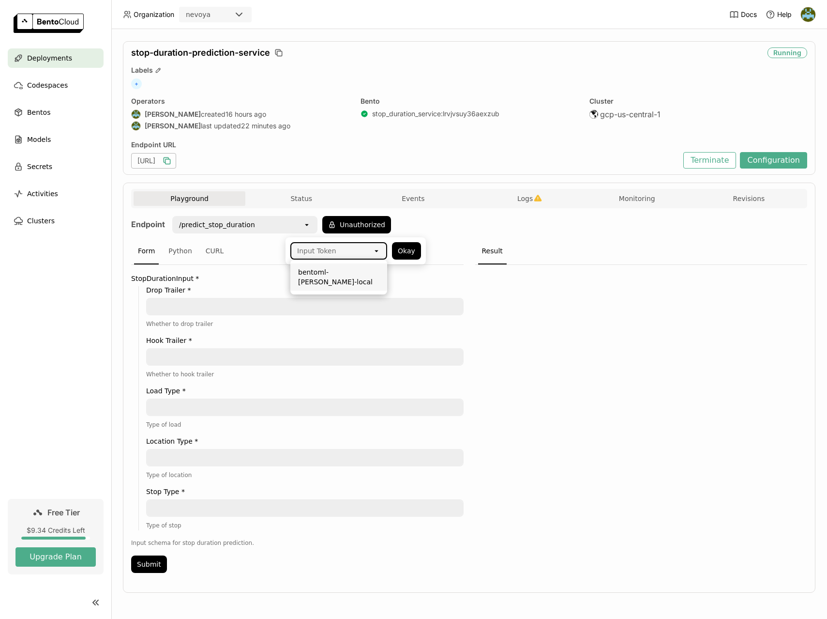
click at [342, 278] on li "bentoml-tom-local" at bounding box center [338, 276] width 97 height 27
click at [411, 251] on button "Okay" at bounding box center [406, 250] width 29 height 17
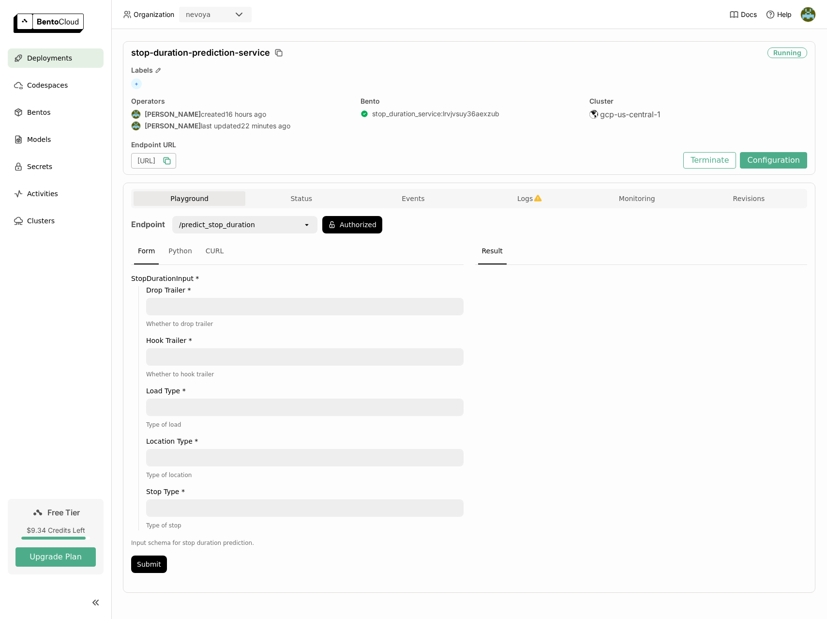
click at [567, 411] on div at bounding box center [641, 422] width 332 height 314
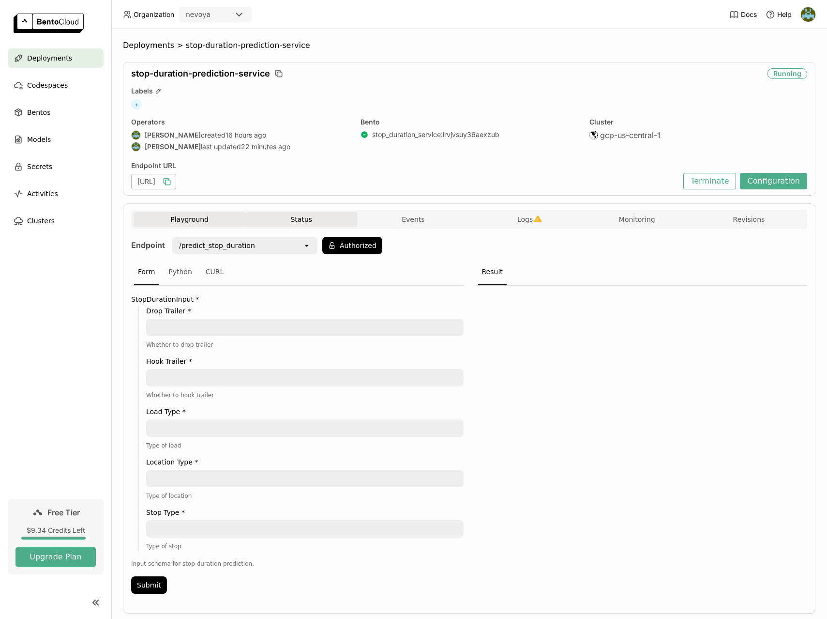
click at [300, 226] on button "Status" at bounding box center [301, 219] width 112 height 15
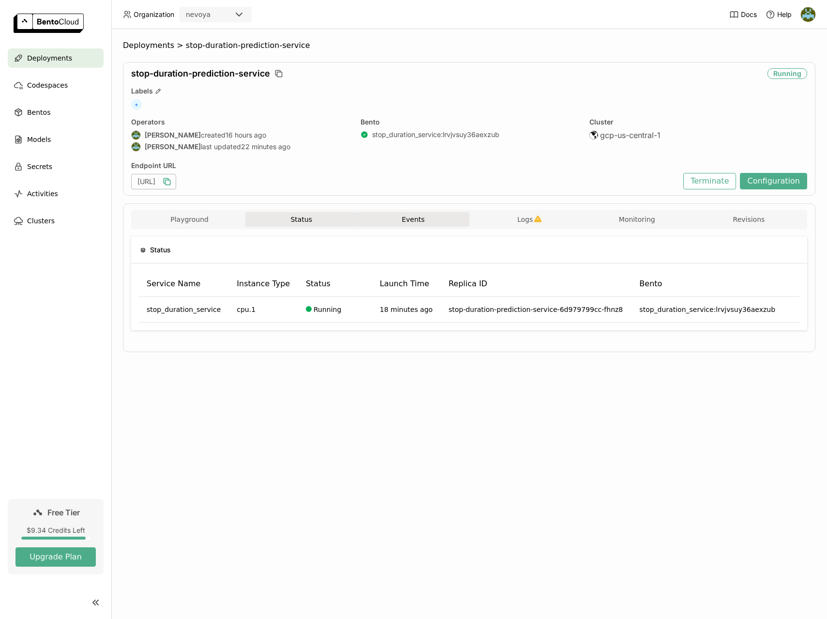
click at [427, 222] on button "Events" at bounding box center [413, 219] width 112 height 15
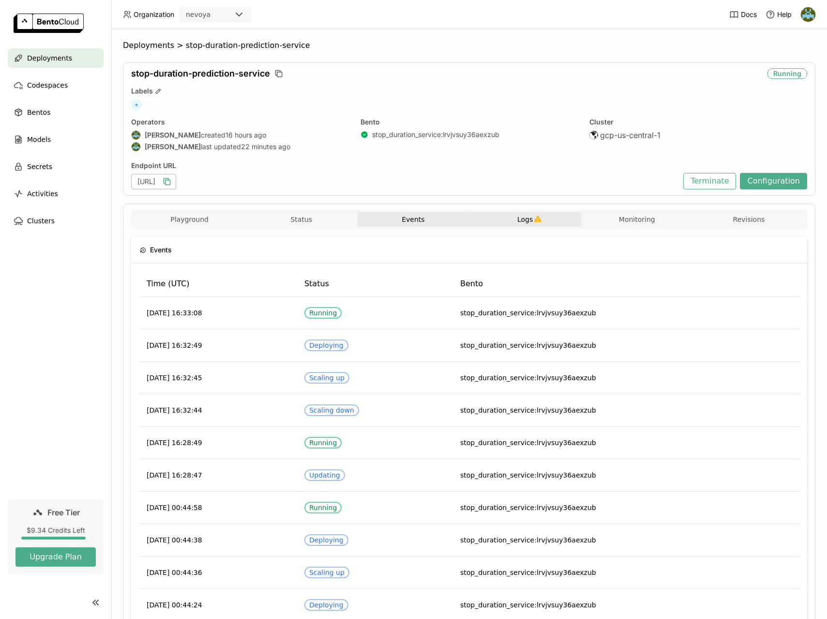
click at [530, 220] on span "Logs" at bounding box center [524, 219] width 15 height 9
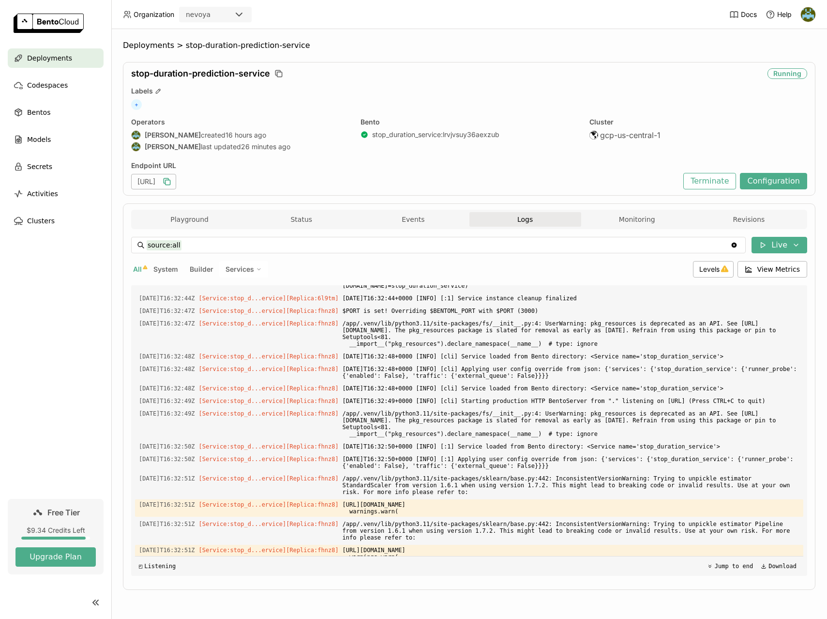
scroll to position [2186, 0]
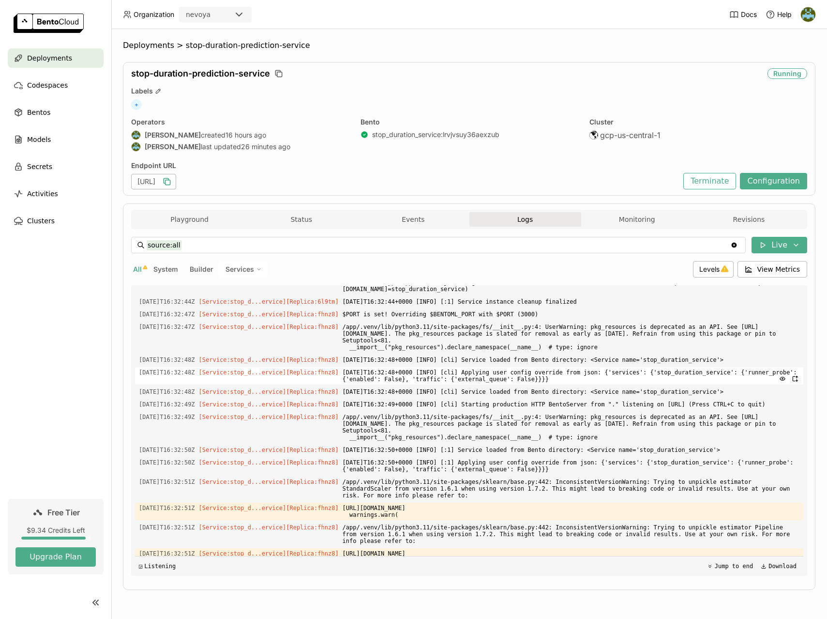
drag, startPoint x: 139, startPoint y: 310, endPoint x: 747, endPoint y: 550, distance: 653.4
click at [747, 550] on div "Load older logs 2025-09-24T00:43:47Z [Builder] [ stop_duration_service:lrvjvsuy…" at bounding box center [469, 430] width 668 height 290
copy div "2025-09-24T00:44:44Z [Service:stop_d...ervice] [Replica: 6l9tm ] https://scikit…"
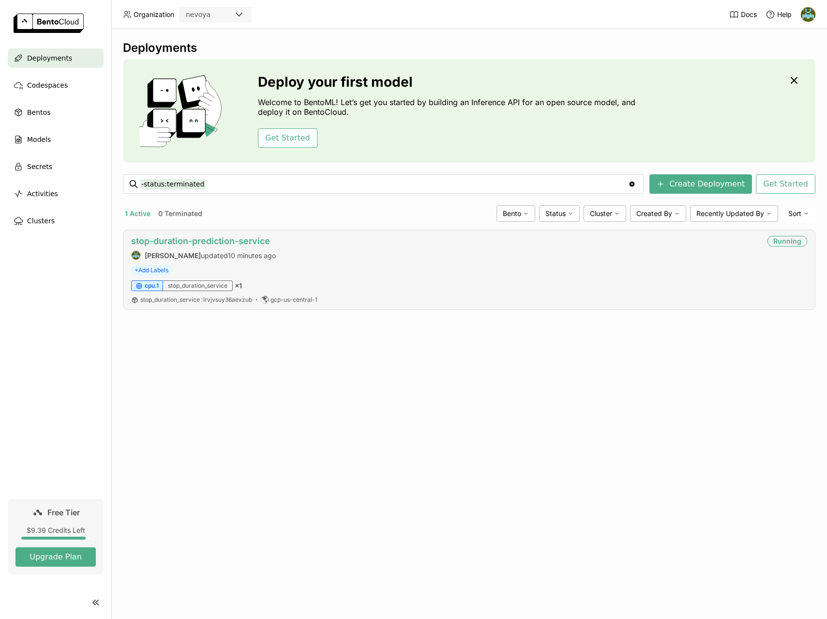
click at [211, 239] on link "stop-duration-prediction-service" at bounding box center [200, 241] width 139 height 10
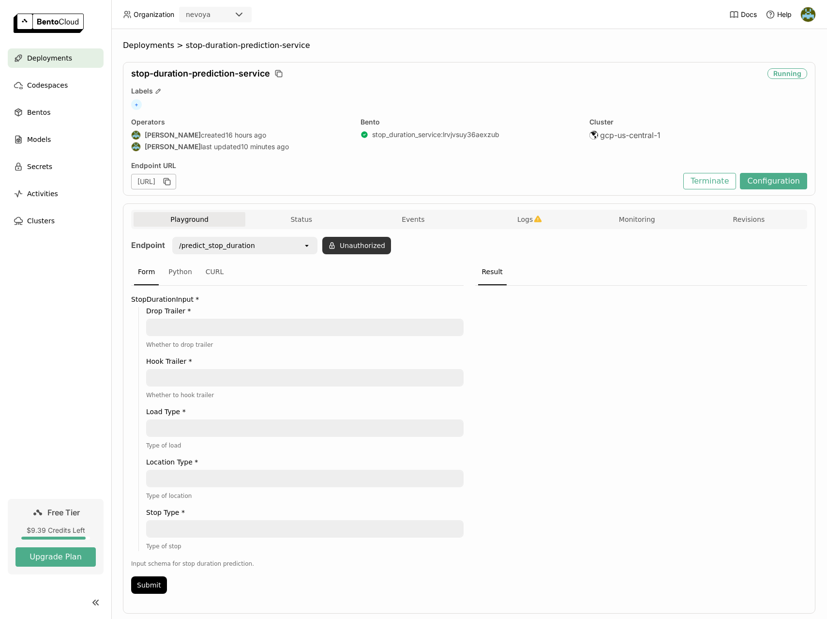
click at [349, 244] on button "Unauthorized" at bounding box center [356, 245] width 69 height 17
click at [378, 270] on icon "open" at bounding box center [377, 272] width 8 height 8
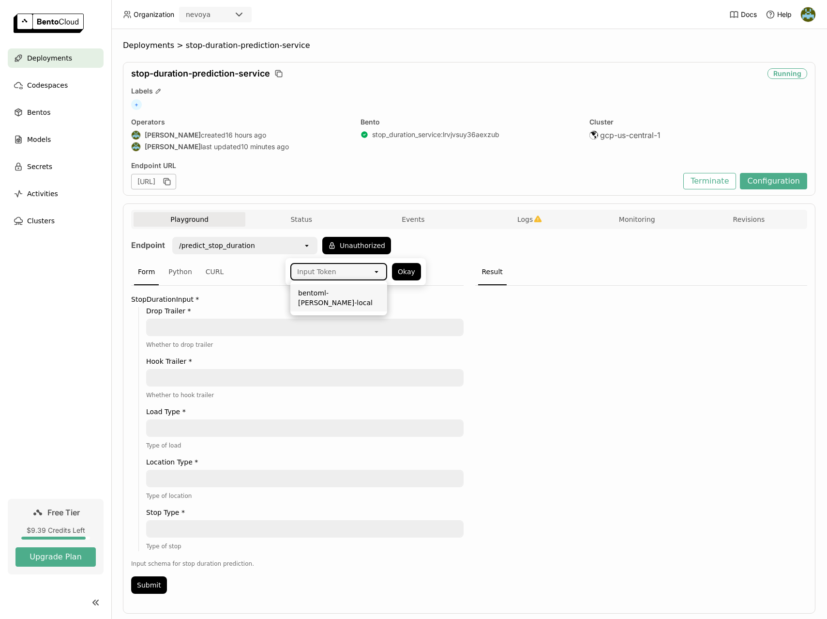
click at [331, 272] on div "Input Token" at bounding box center [316, 272] width 39 height 10
paste input "d3a1qkt1hefd329tmv5g"
type input "d3a1qkt1hefd329tmv5g"
click at [573, 379] on div at bounding box center [641, 443] width 332 height 314
click at [491, 324] on div at bounding box center [641, 443] width 332 height 314
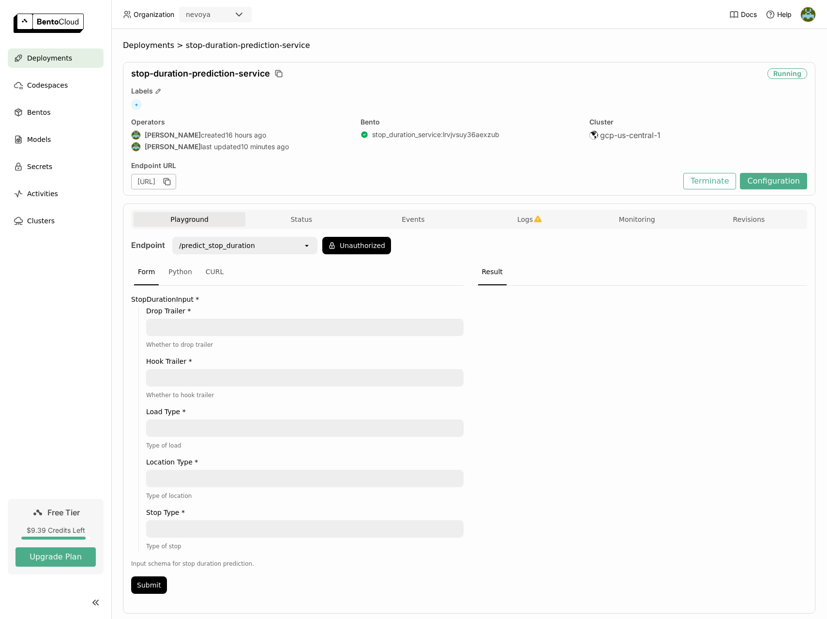
click at [808, 19] on img at bounding box center [808, 14] width 15 height 15
click at [798, 65] on span "API Tokens" at bounding box center [793, 64] width 34 height 9
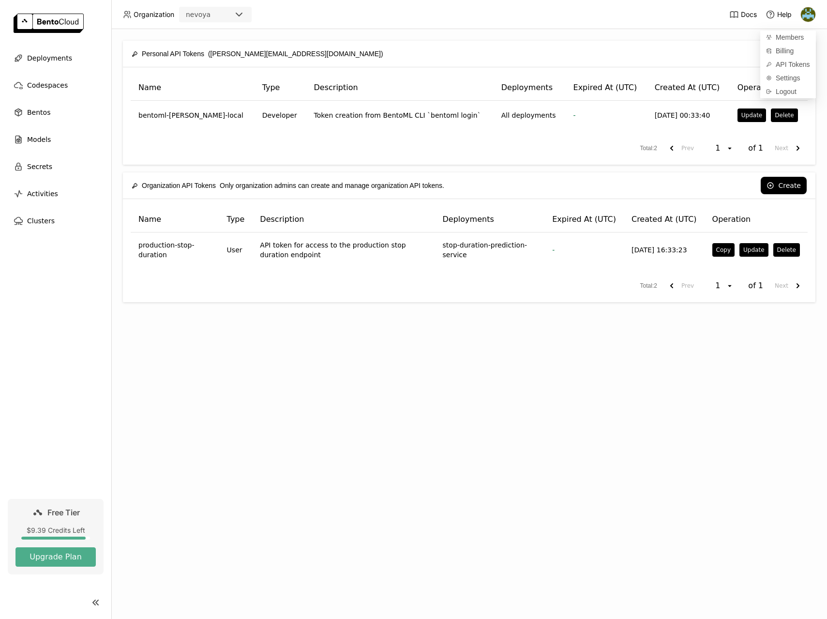
click at [509, 24] on header "Organization nevoya Docs Help" at bounding box center [413, 14] width 827 height 29
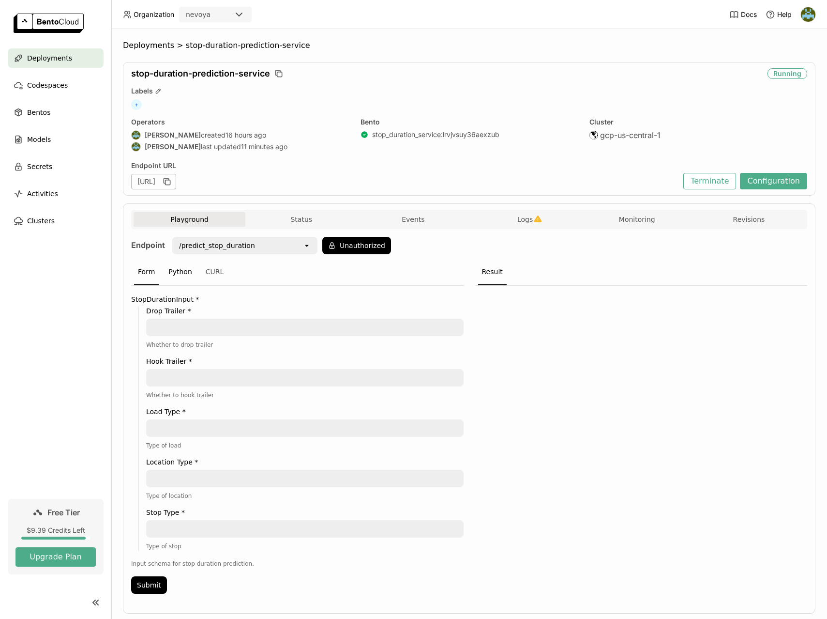
click at [169, 270] on div "Python" at bounding box center [180, 272] width 31 height 26
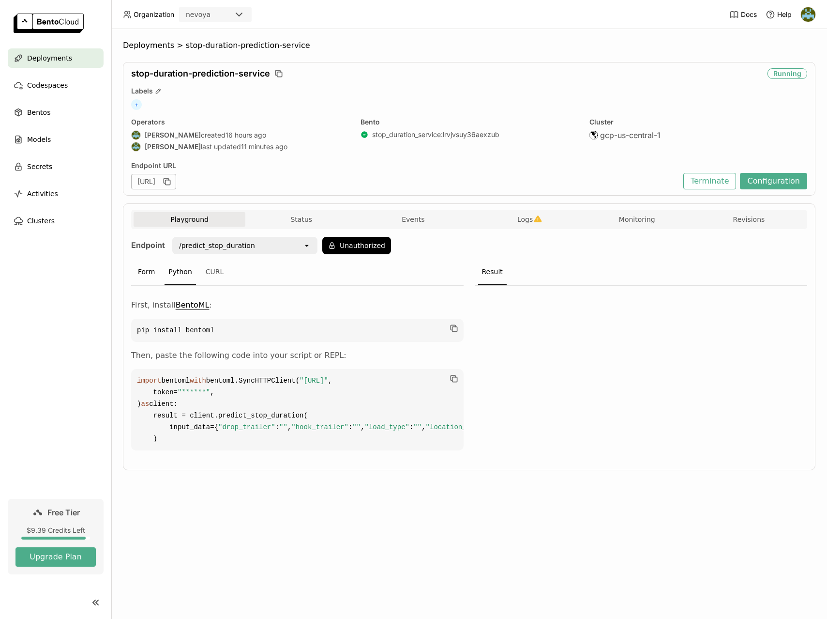
click at [149, 271] on div "Form" at bounding box center [146, 272] width 25 height 26
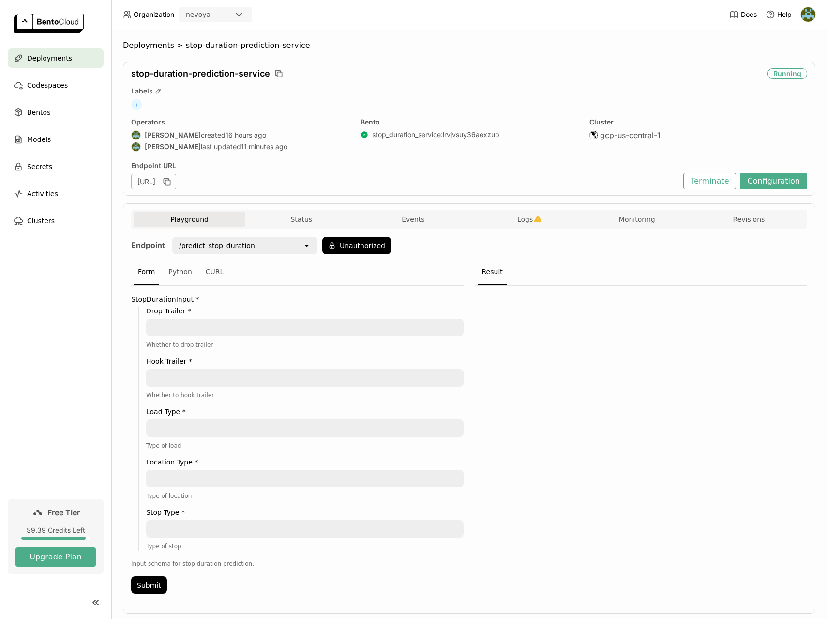
click at [191, 329] on textarea at bounding box center [305, 326] width 316 height 15
type textarea "True"
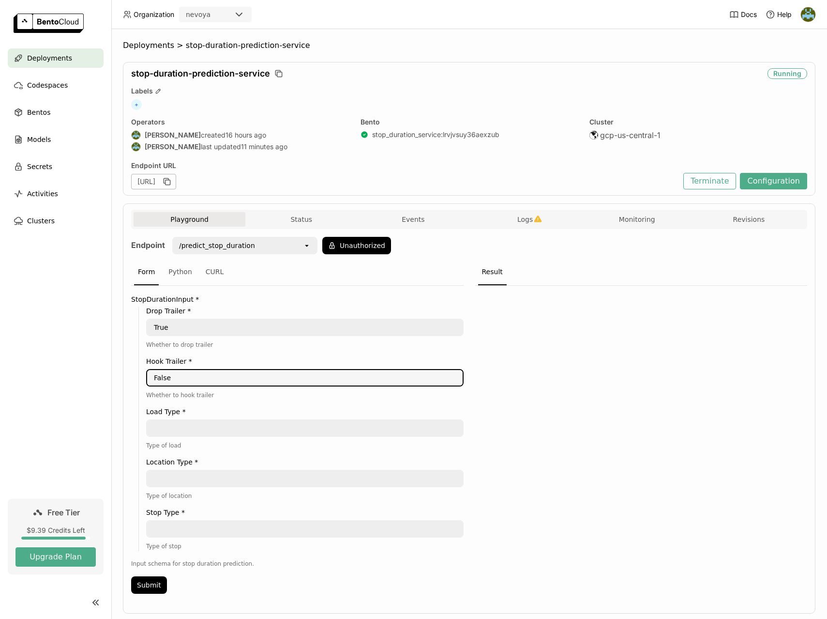
type textarea "False"
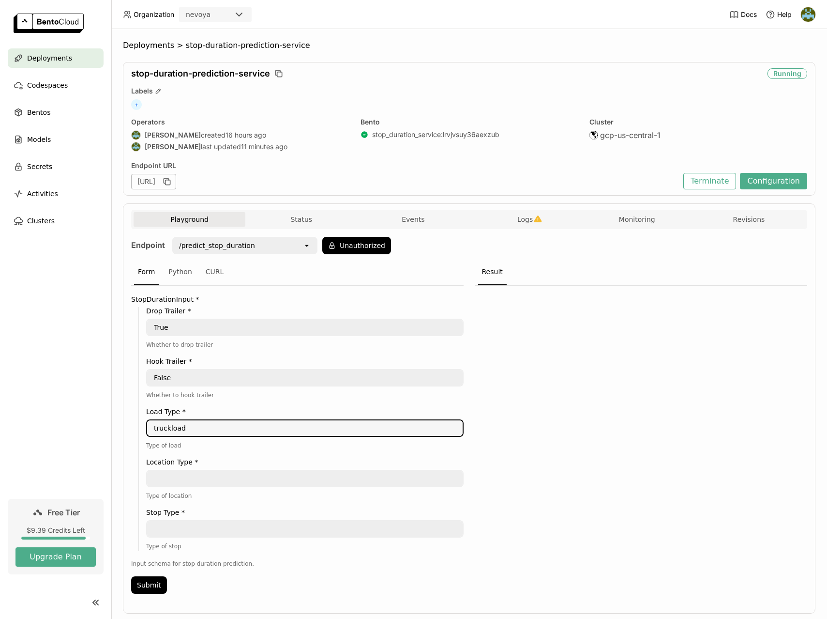
type textarea "truckload"
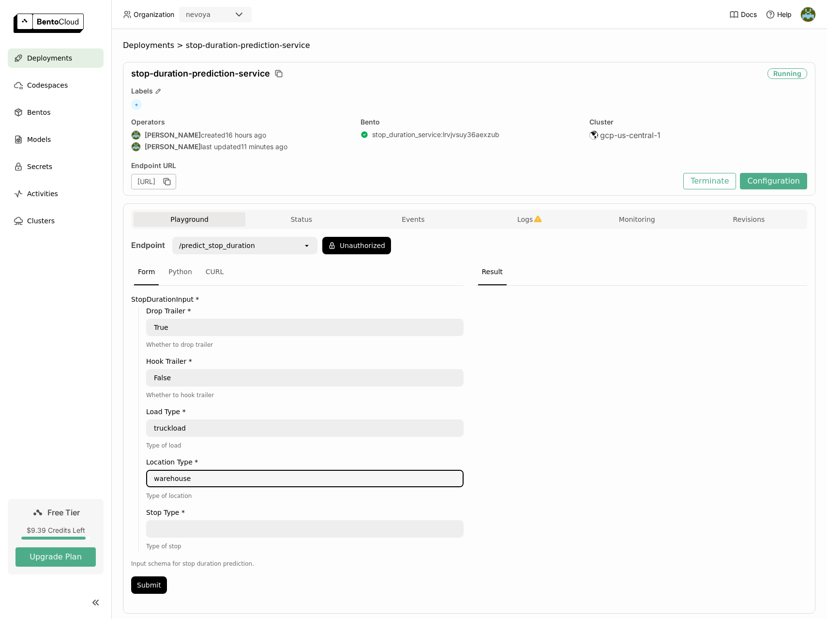
type textarea "warehouse"
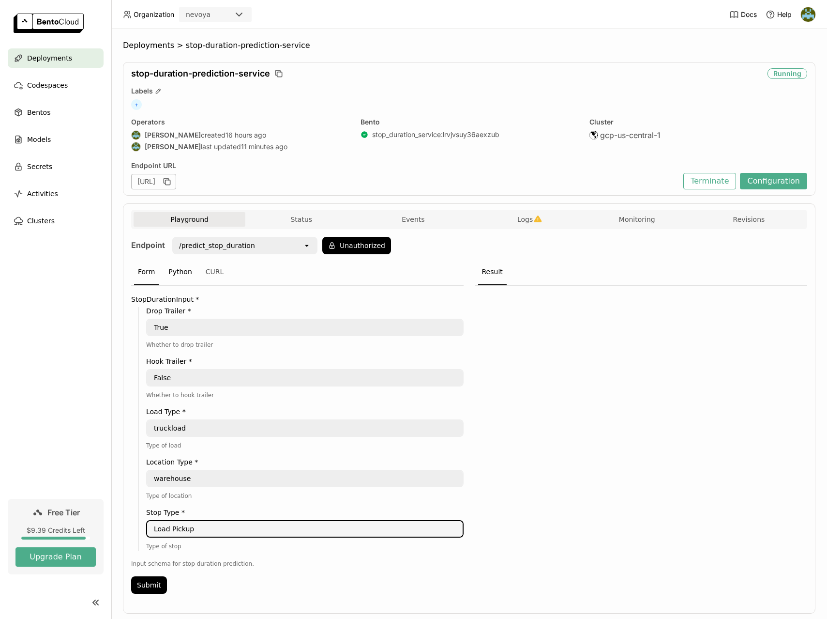
type textarea "Load Pickup"
click at [178, 273] on div "Python" at bounding box center [180, 272] width 31 height 26
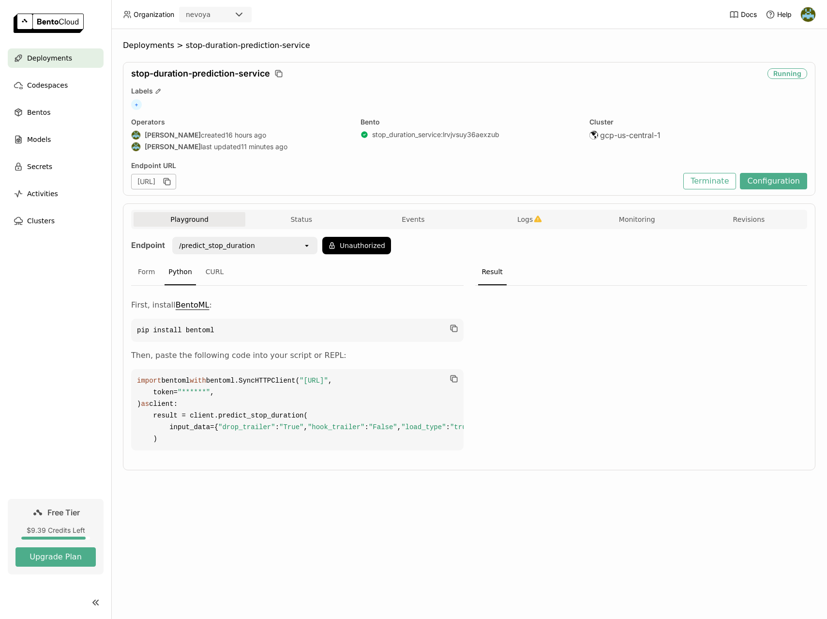
click at [192, 396] on span ""******"" at bounding box center [194, 392] width 32 height 8
drag, startPoint x: 177, startPoint y: 544, endPoint x: 136, endPoint y: 384, distance: 165.7
click at [136, 384] on code "import bentoml with bentoml.SyncHTTPClient( "https://stop-duration-prediction-s…" at bounding box center [297, 409] width 332 height 81
copy code "import bentoml with bentoml.SyncHTTPClient( "https://stop-duration-prediction-s…"
click at [549, 427] on div at bounding box center [641, 371] width 332 height 170
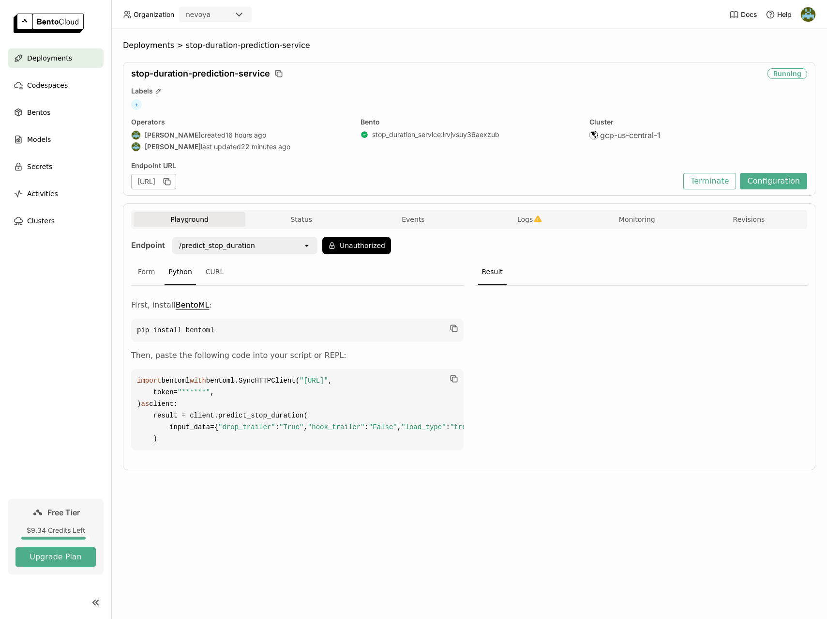
click at [189, 217] on button "Playground" at bounding box center [190, 219] width 112 height 15
click at [45, 60] on span "Deployments" at bounding box center [49, 58] width 45 height 12
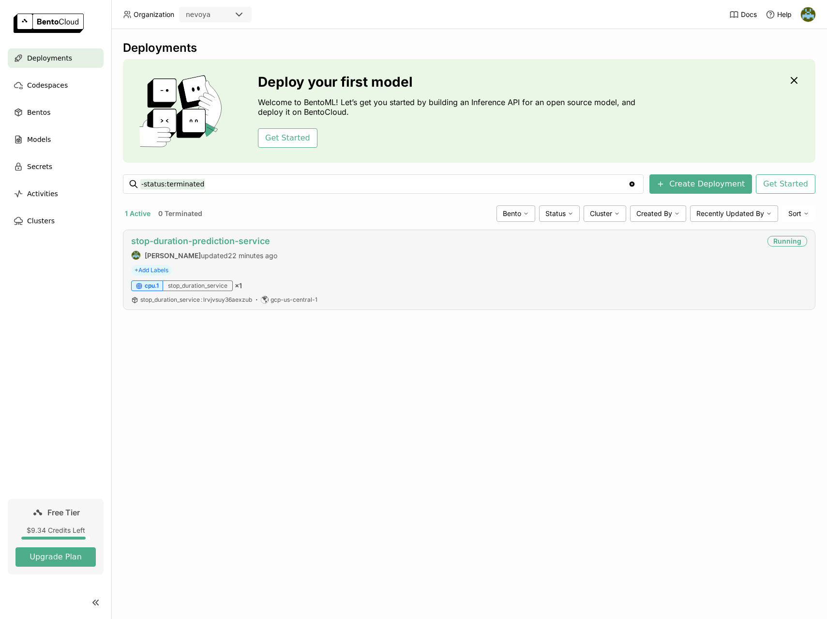
click at [211, 244] on link "stop-duration-prediction-service" at bounding box center [200, 241] width 139 height 10
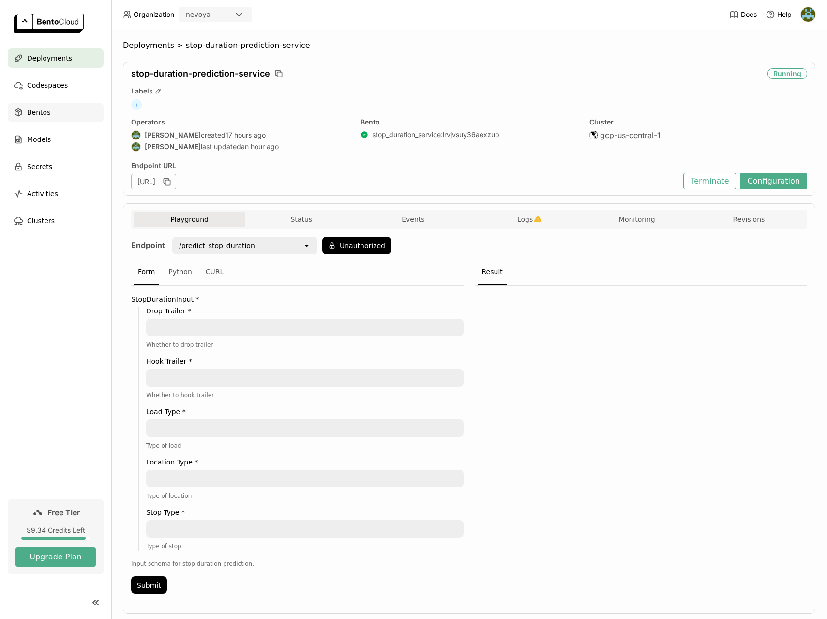
click at [55, 111] on div "Bentos" at bounding box center [56, 112] width 96 height 19
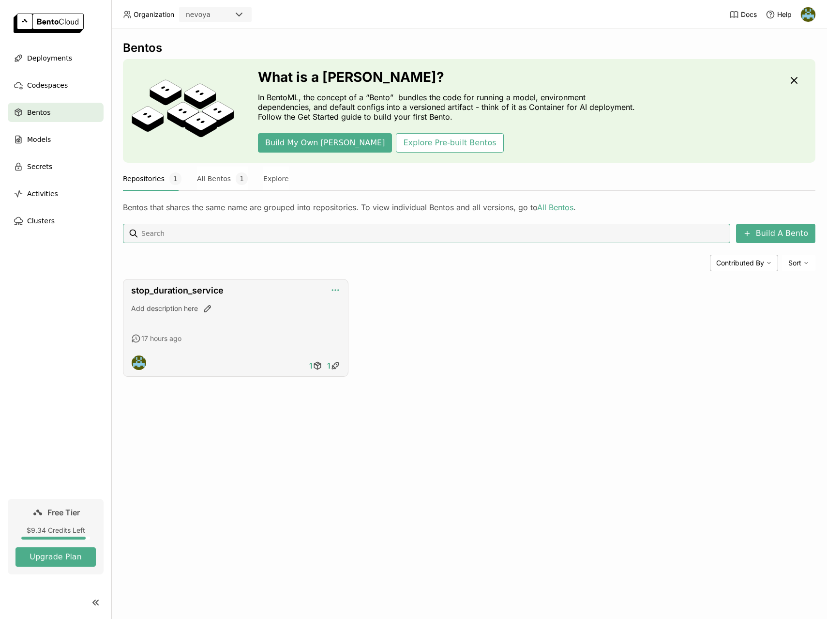
click at [334, 289] on icon "button" at bounding box center [336, 290] width 10 height 10
click at [556, 451] on div "Bentos What is a Bento? In BentoML, the concept of a “Bento” bundles the code f…" at bounding box center [469, 323] width 716 height 589
click at [405, 385] on div "Bentos What is a Bento? In BentoML, the concept of a “Bento” bundles the code f…" at bounding box center [469, 216] width 693 height 350
click at [319, 366] on icon at bounding box center [318, 366] width 10 height 10
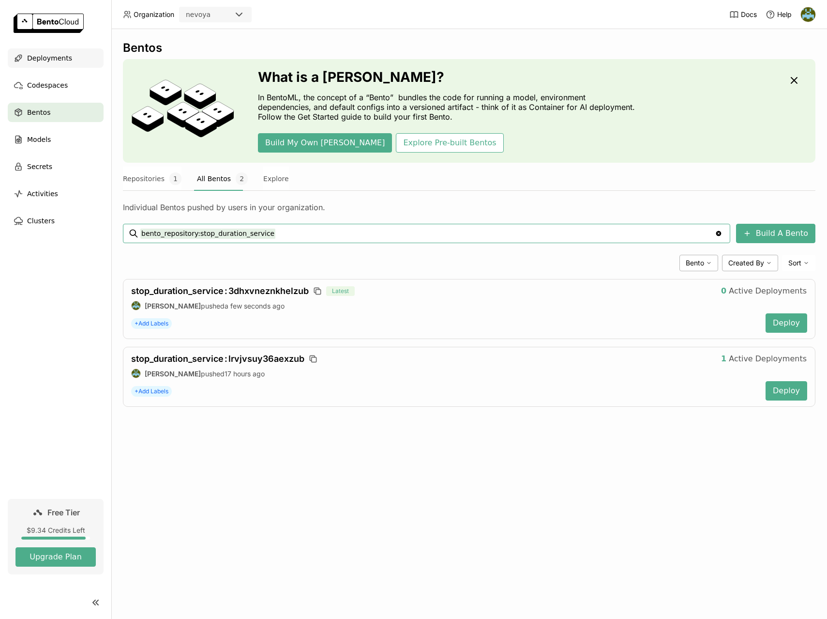
click at [55, 60] on span "Deployments" at bounding box center [49, 58] width 45 height 12
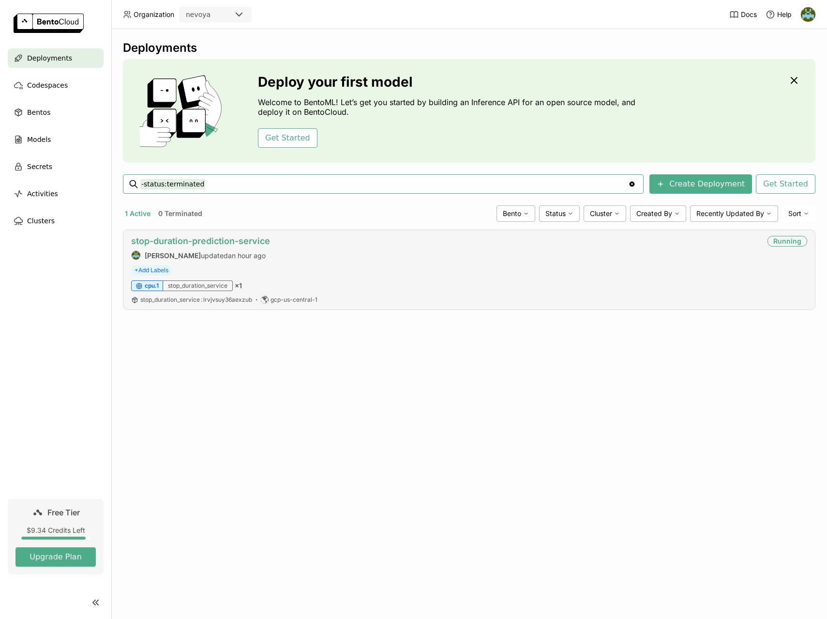
click at [243, 243] on link "stop-duration-prediction-service" at bounding box center [200, 241] width 139 height 10
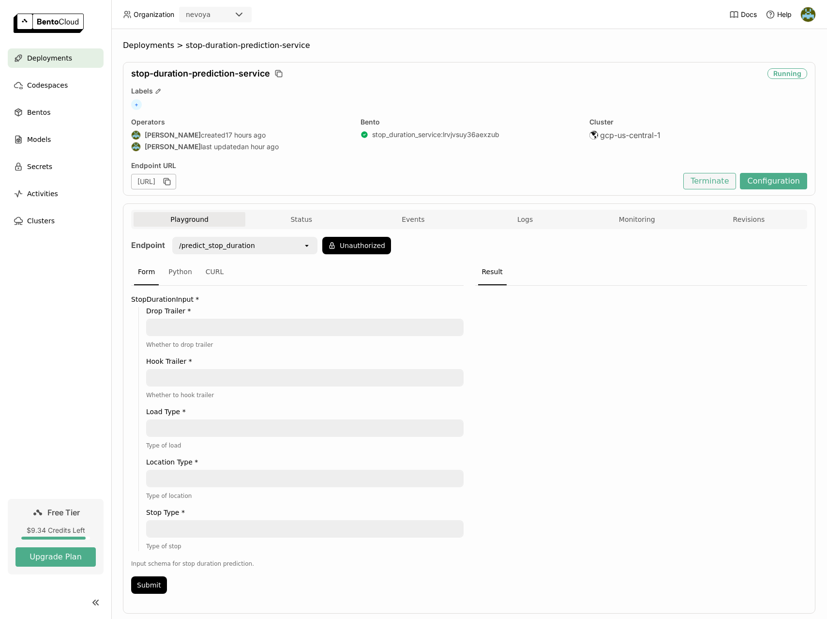
click at [718, 181] on button "Terminate" at bounding box center [709, 181] width 53 height 16
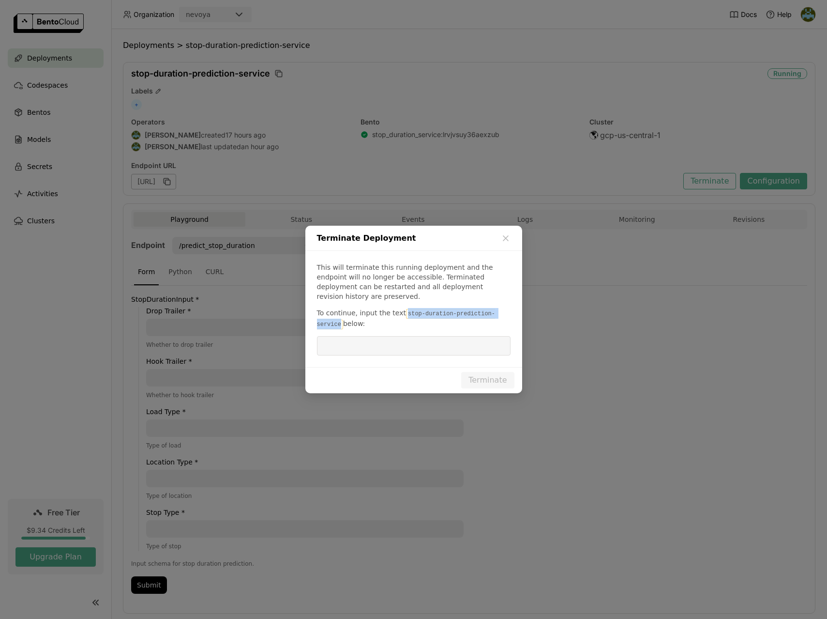
drag, startPoint x: 403, startPoint y: 306, endPoint x: 340, endPoint y: 318, distance: 64.1
click at [340, 318] on code "stop-duration-prediction-service" at bounding box center [406, 319] width 179 height 20
copy code "stop-duration-prediction-service"
click at [401, 344] on input "dialog" at bounding box center [414, 345] width 182 height 18
paste input "stop-duration-prediction-service"
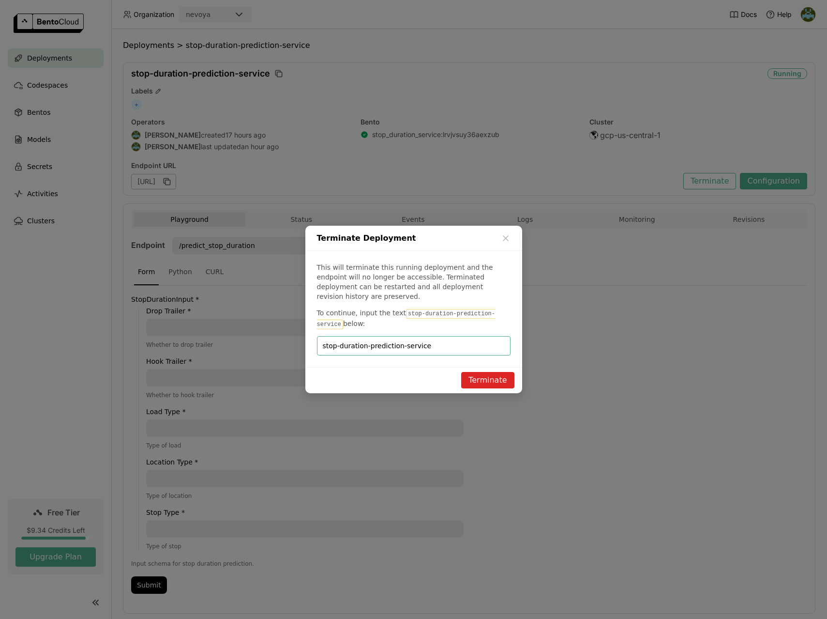
type input "stop-duration-prediction-service"
click at [498, 374] on button "Terminate" at bounding box center [487, 380] width 53 height 16
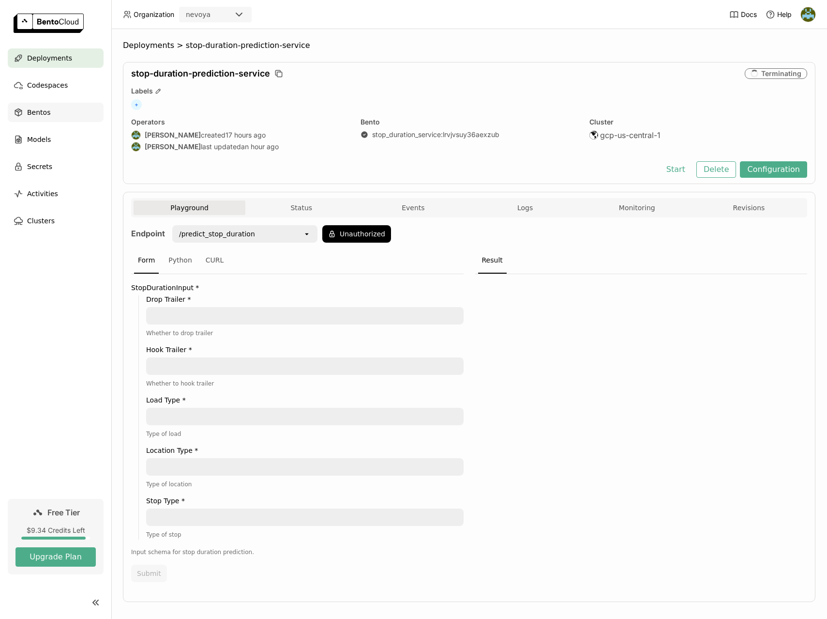
click at [45, 112] on span "Bentos" at bounding box center [38, 112] width 23 height 12
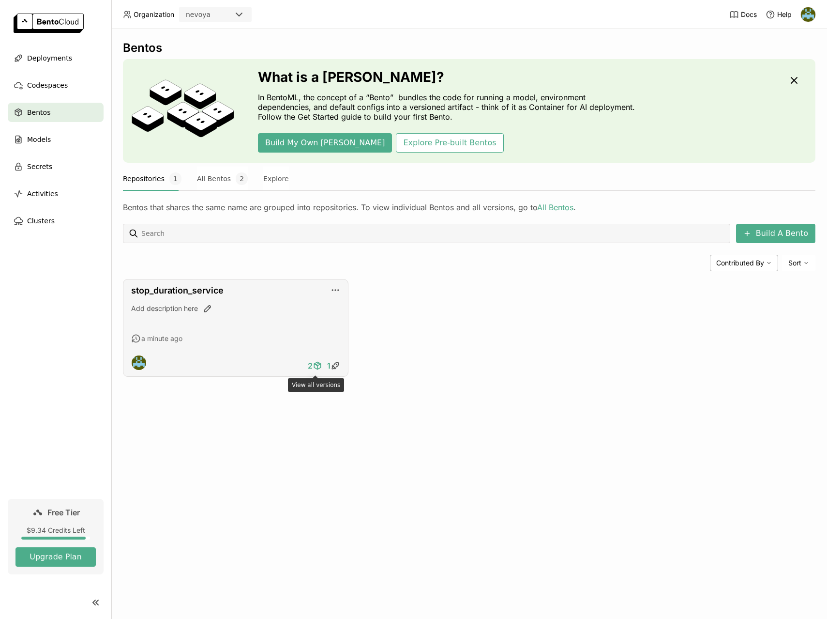
click at [318, 363] on icon at bounding box center [318, 366] width 10 height 10
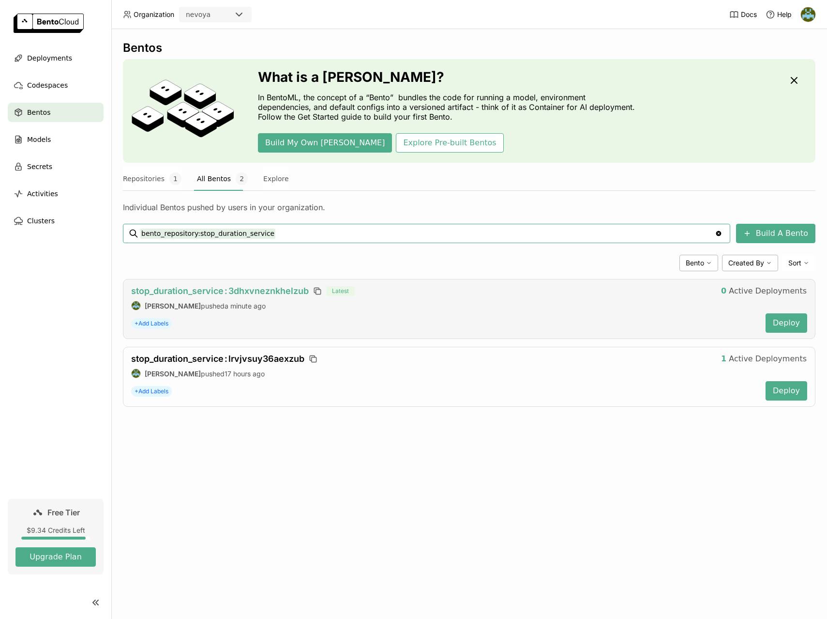
click at [265, 292] on span "stop_duration_service : 3dhxvneznkhelzub" at bounding box center [220, 291] width 178 height 10
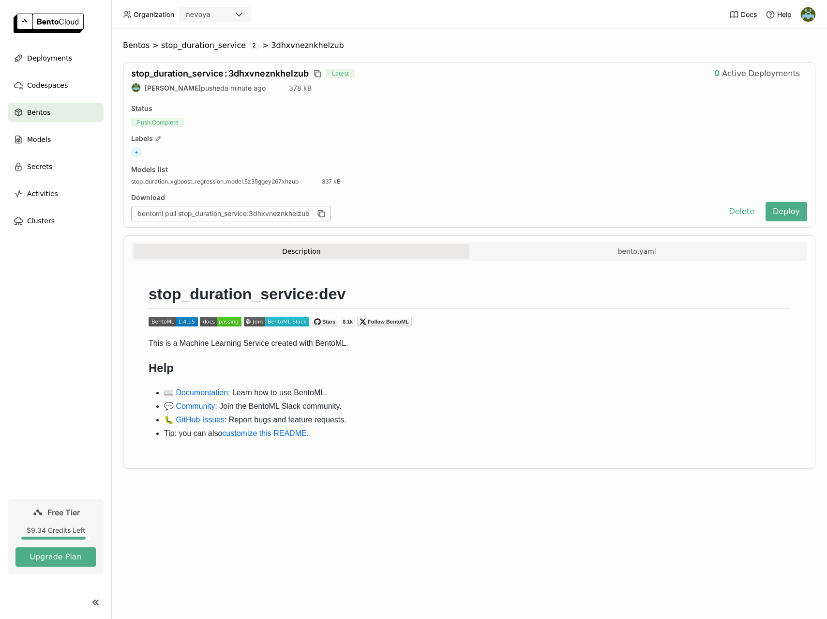
click at [370, 254] on button "Description" at bounding box center [302, 251] width 336 height 15
click at [557, 257] on button "bento.yaml" at bounding box center [637, 251] width 336 height 15
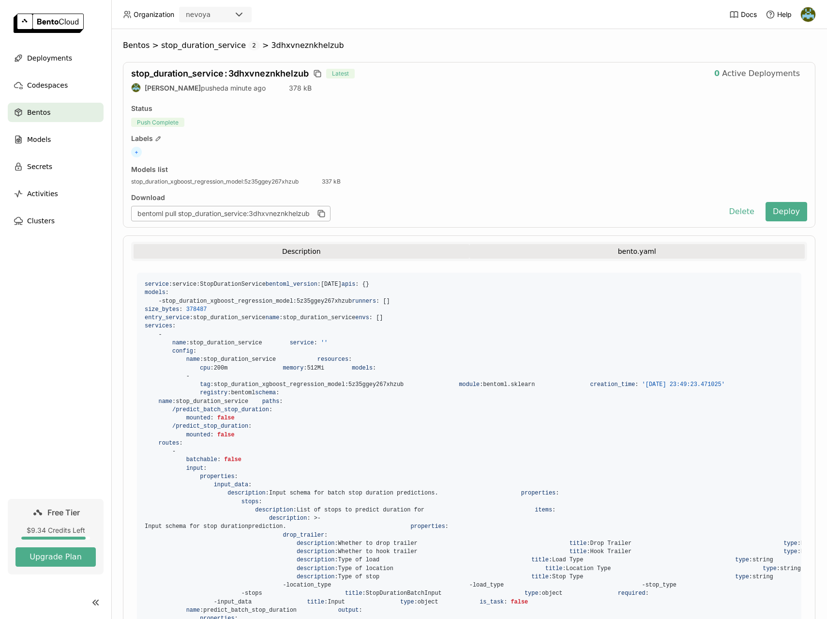
click at [342, 246] on button "Description" at bounding box center [302, 251] width 336 height 15
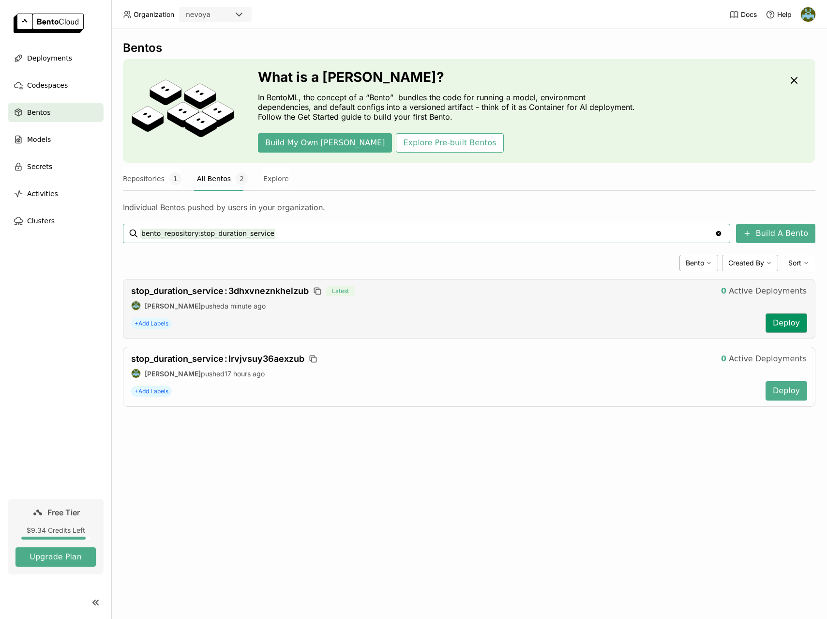
click at [789, 319] on button "Deploy" at bounding box center [787, 322] width 42 height 19
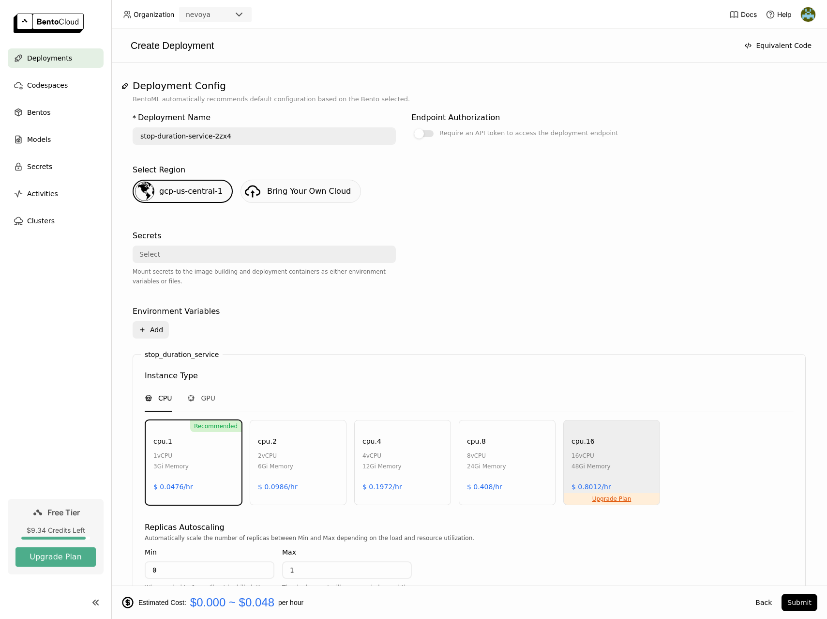
scroll to position [259, 0]
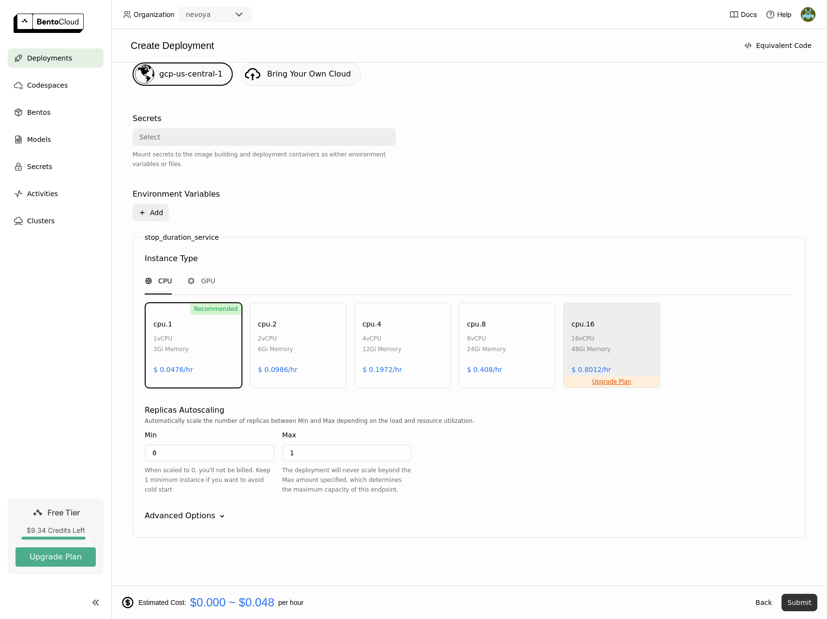
click at [802, 604] on button "Submit" at bounding box center [800, 601] width 36 height 17
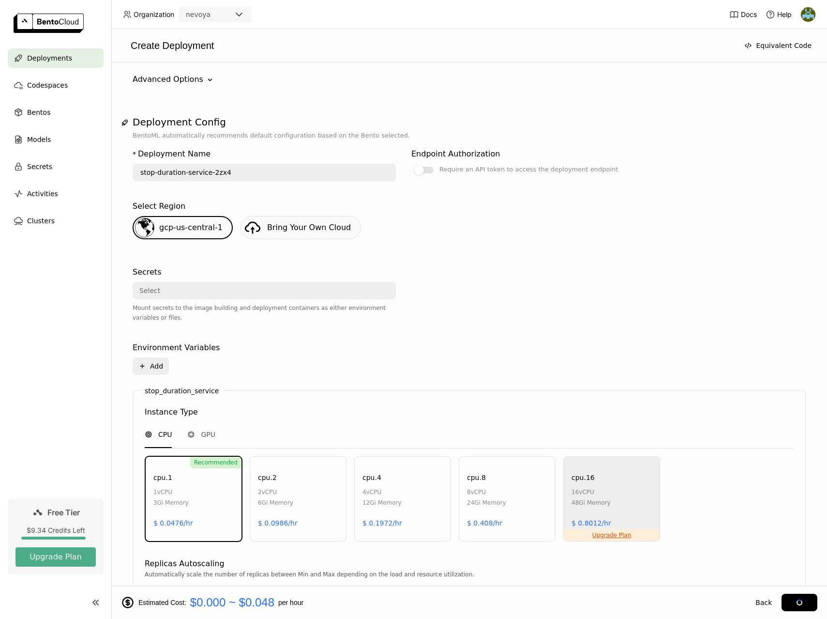
scroll to position [0, 0]
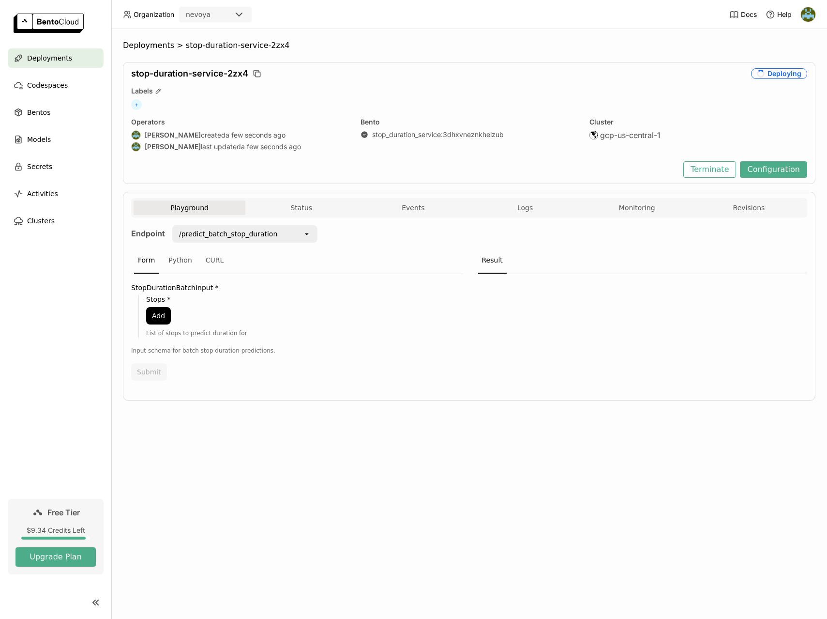
click at [333, 396] on div "Playground Status Events Logs Monitoring Revisions Endpoint /predict_batch_stop…" at bounding box center [469, 296] width 693 height 209
click at [293, 349] on div "Input schema for batch stop duration predictions." at bounding box center [297, 351] width 332 height 10
click at [156, 300] on label "Stops *" at bounding box center [304, 299] width 317 height 8
click at [307, 232] on icon "open" at bounding box center [307, 234] width 8 height 8
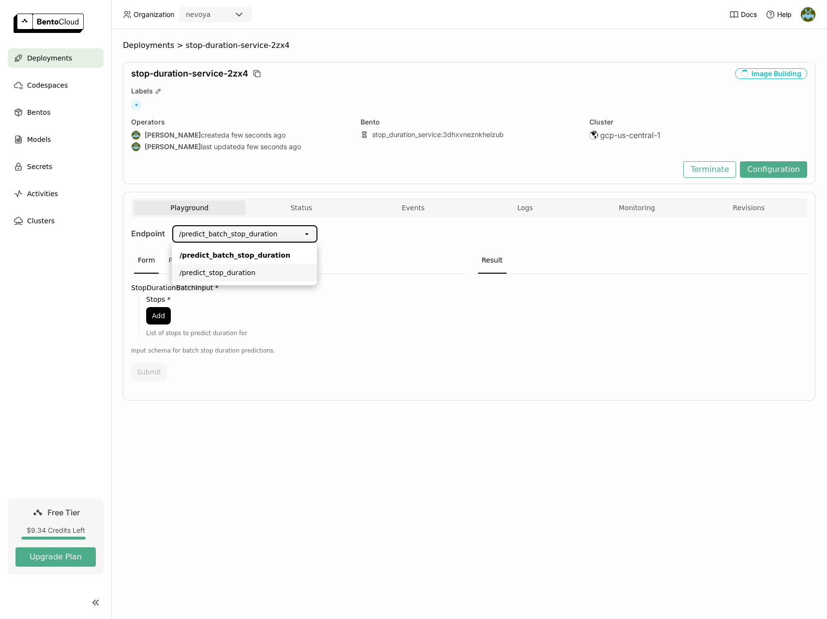
click at [274, 268] on div "/predict_stop_duration" at bounding box center [245, 273] width 130 height 10
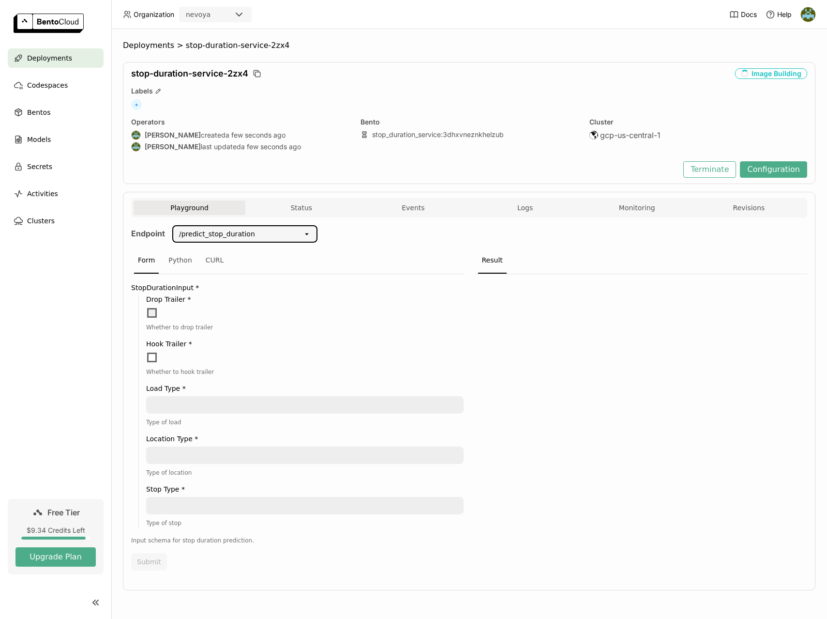
click at [155, 313] on span at bounding box center [152, 313] width 10 height 10
click at [146, 307] on input "checkbox" at bounding box center [146, 307] width 0 height 0
click at [152, 358] on span at bounding box center [152, 357] width 10 height 10
click at [146, 351] on input "checkbox" at bounding box center [146, 351] width 0 height 0
click at [193, 407] on textarea at bounding box center [305, 404] width 316 height 15
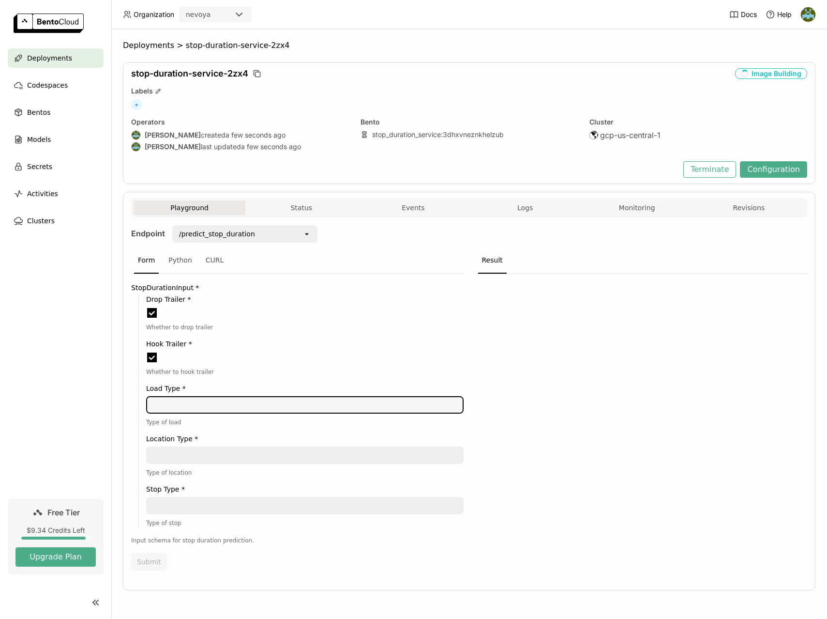
type textarea "T"
click at [770, 173] on button "Configuration" at bounding box center [773, 169] width 67 height 16
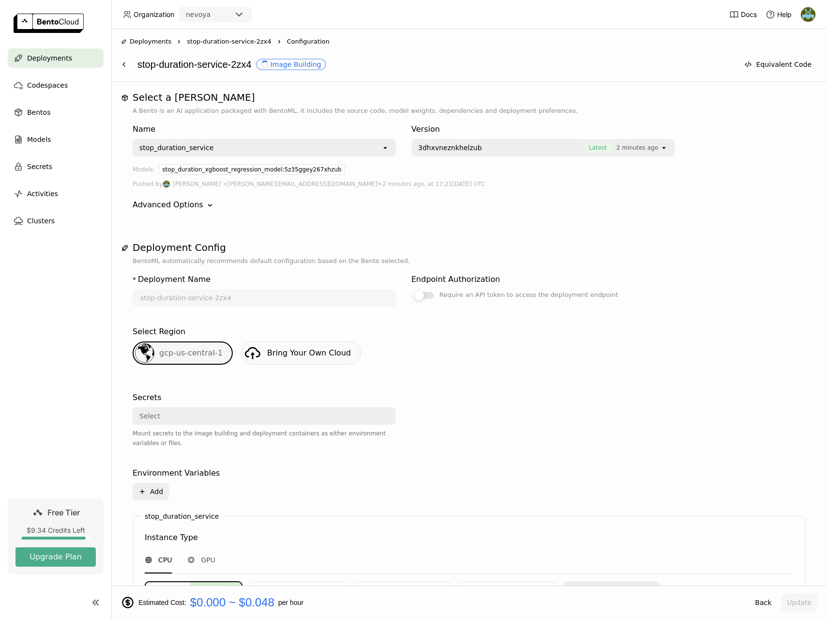
click at [430, 296] on div at bounding box center [423, 295] width 19 height 7
click at [411, 289] on input "Require an API token to access the deployment endpoint" at bounding box center [411, 289] width 0 height 0
click at [799, 605] on button "Update" at bounding box center [799, 601] width 36 height 17
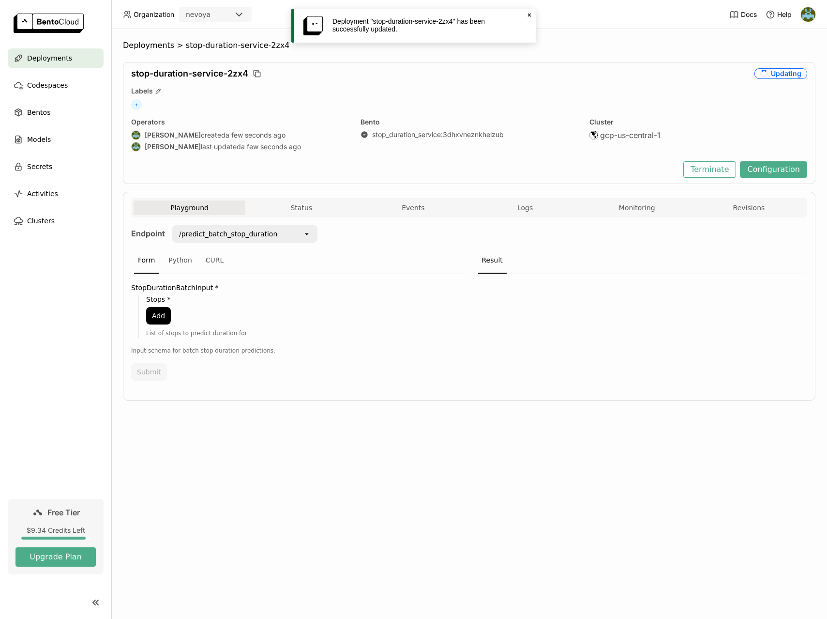
click at [305, 334] on div "List of stops to predict duration for" at bounding box center [304, 333] width 317 height 10
click at [195, 290] on label "StopDurationBatchInput *" at bounding box center [297, 288] width 332 height 8
click at [239, 236] on div "/predict_batch_stop_duration" at bounding box center [228, 234] width 98 height 10
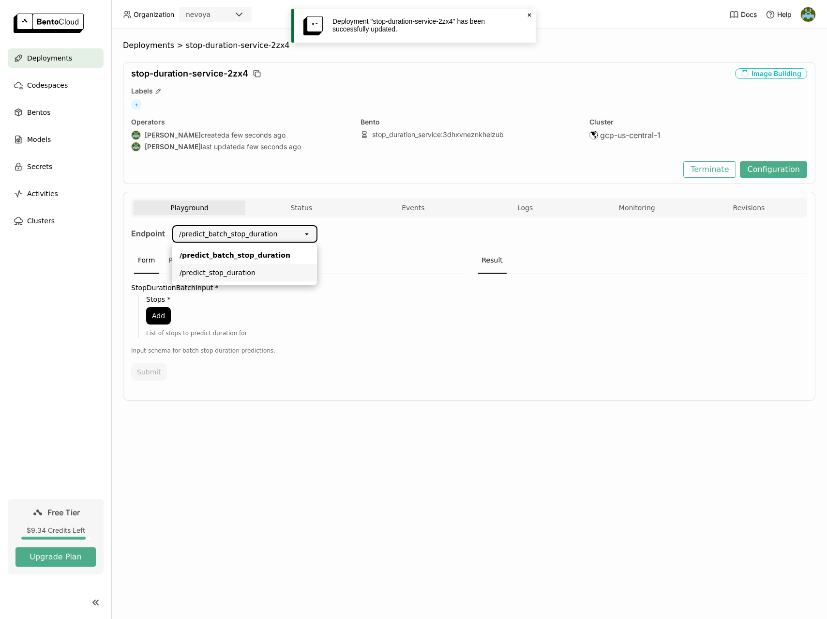
click at [231, 271] on div "/predict_stop_duration" at bounding box center [245, 273] width 130 height 10
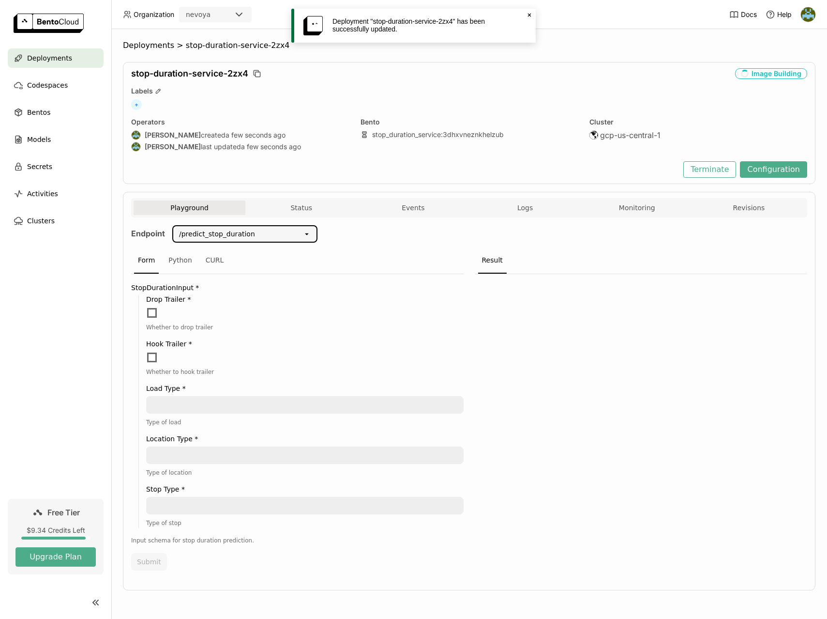
click at [393, 253] on div "Form Python CURL" at bounding box center [297, 260] width 332 height 27
click at [356, 172] on div "Terminate Configuration" at bounding box center [469, 169] width 676 height 16
click at [472, 25] on div "Deployment "stop-duration-service-2zx4" has been successfully updated." at bounding box center [426, 24] width 189 height 15
click at [529, 15] on icon at bounding box center [529, 15] width 3 height 3
click at [151, 313] on span at bounding box center [152, 313] width 10 height 10
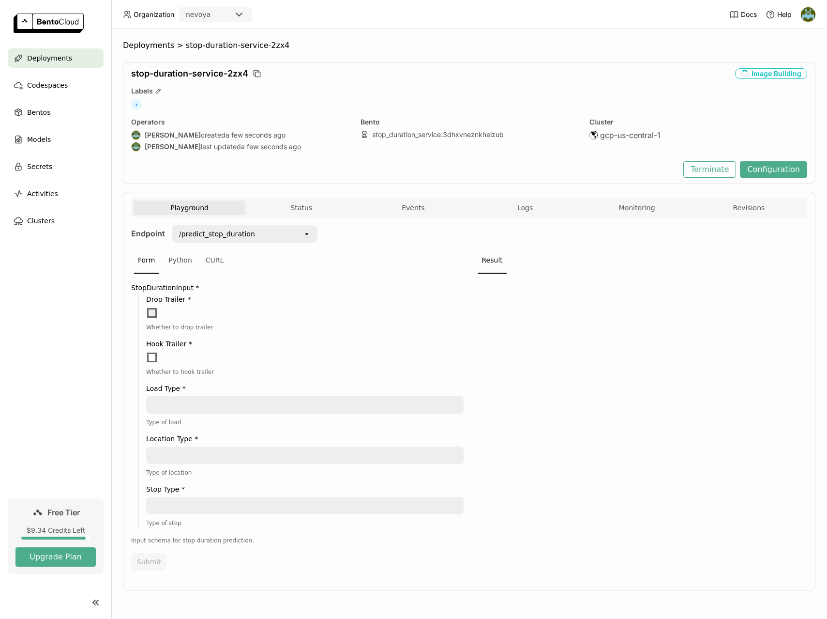
click at [146, 307] on input "checkbox" at bounding box center [146, 307] width 0 height 0
click at [154, 356] on span at bounding box center [152, 357] width 10 height 10
click at [146, 351] on input "checkbox" at bounding box center [146, 351] width 0 height 0
click at [184, 405] on textarea at bounding box center [305, 404] width 316 height 15
type textarea "truckload"
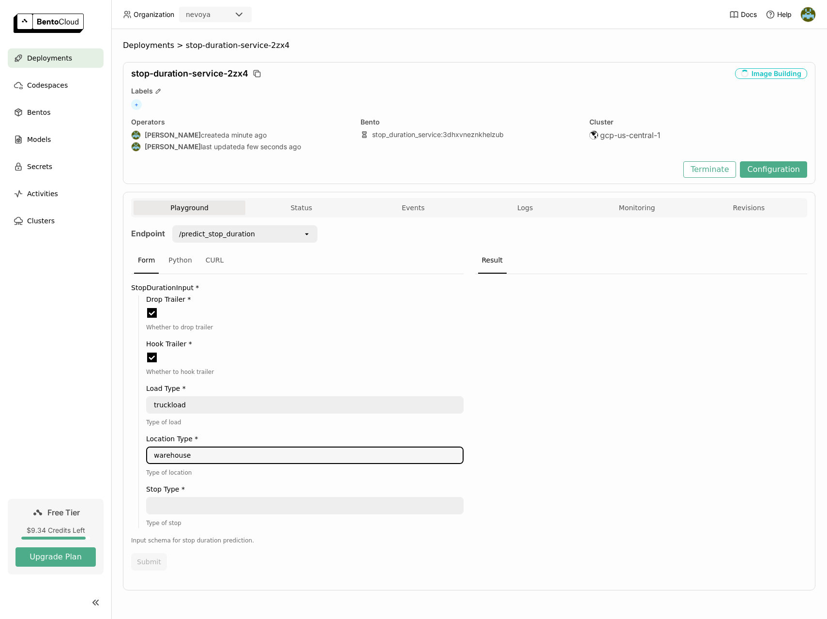
type textarea "warehouse"
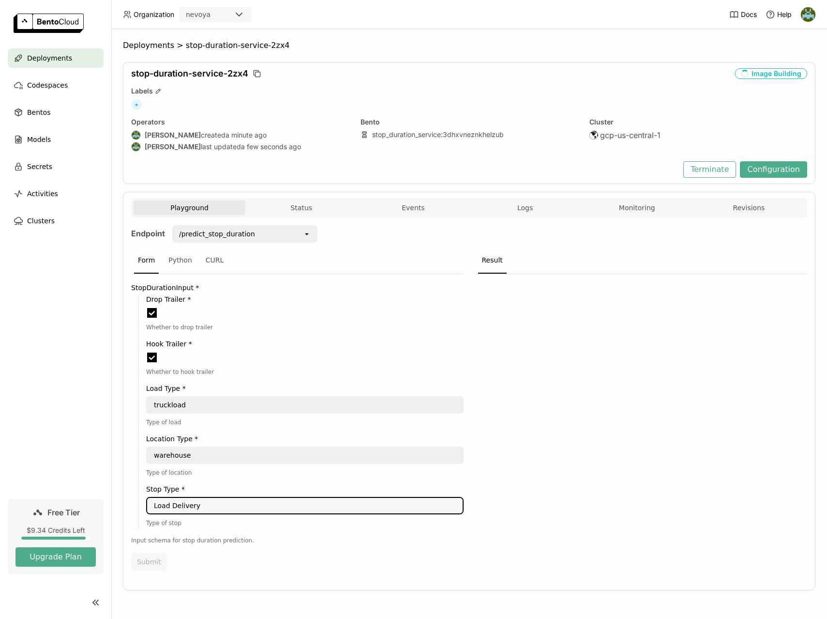
type textarea "Load Delivery"
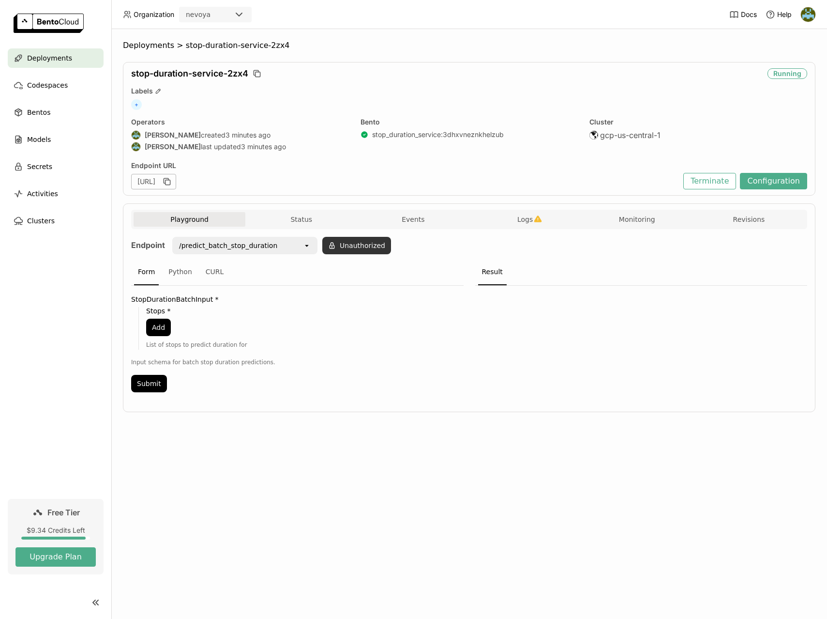
click at [363, 247] on button "Unauthorized" at bounding box center [356, 245] width 69 height 17
click at [378, 272] on icon "open" at bounding box center [377, 272] width 8 height 8
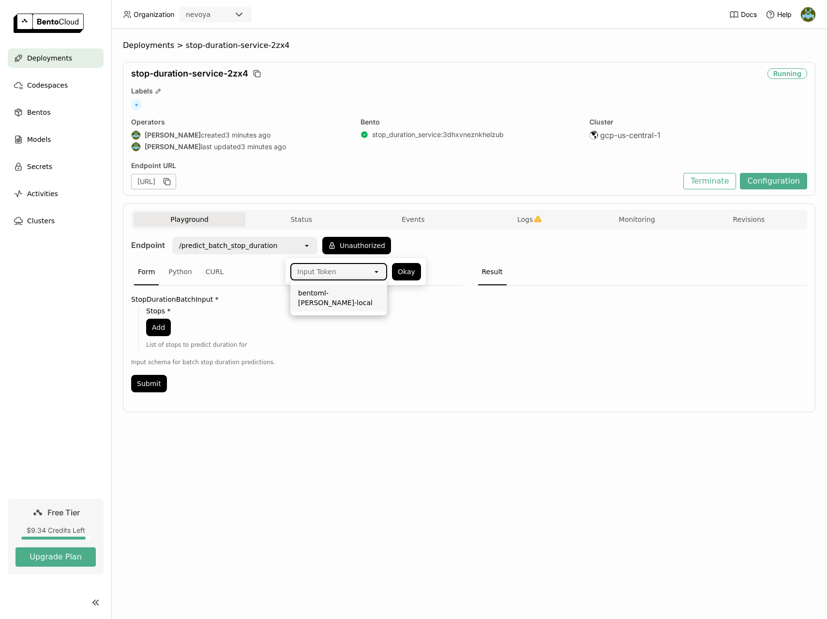
click at [347, 297] on div "bentoml-[PERSON_NAME]-local" at bounding box center [338, 297] width 81 height 19
click at [309, 246] on icon "open" at bounding box center [307, 246] width 8 height 8
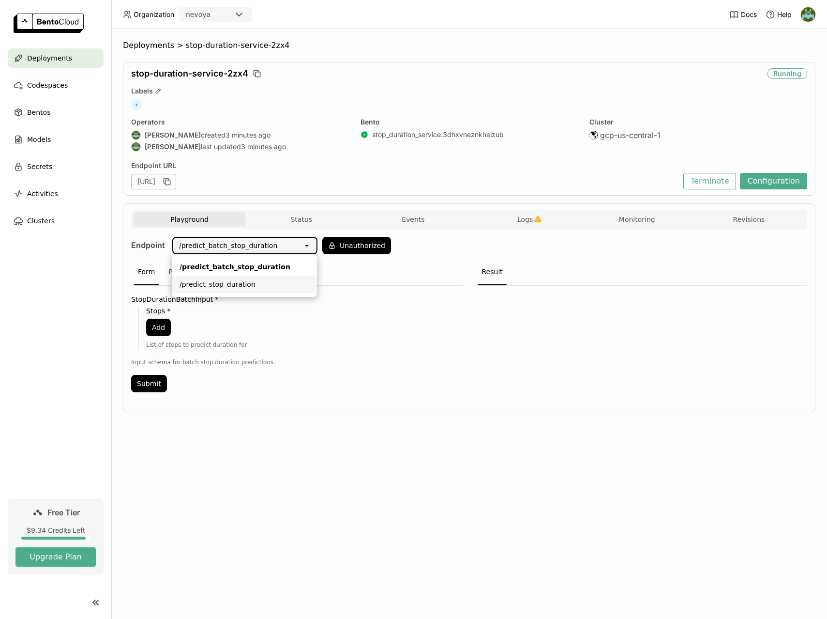
click at [243, 283] on div "/predict_stop_duration" at bounding box center [245, 284] width 130 height 10
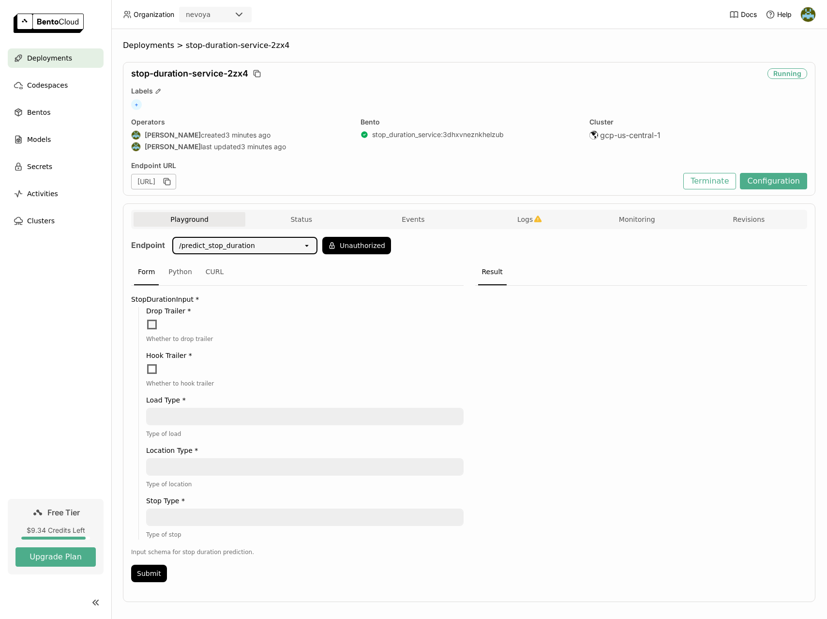
drag, startPoint x: 151, startPoint y: 327, endPoint x: 151, endPoint y: 333, distance: 6.8
click at [151, 327] on span at bounding box center [152, 324] width 10 height 10
click at [146, 318] on input "checkbox" at bounding box center [146, 318] width 0 height 0
click at [154, 372] on span at bounding box center [152, 369] width 10 height 10
click at [146, 363] on input "checkbox" at bounding box center [146, 363] width 0 height 0
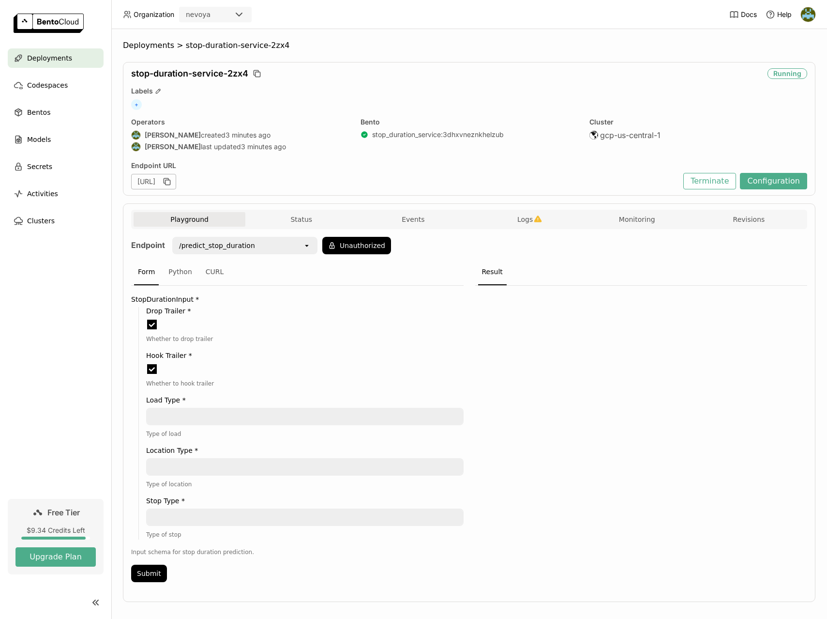
click at [187, 420] on textarea at bounding box center [305, 415] width 316 height 15
type textarea "truckload"
type textarea "warehouse"
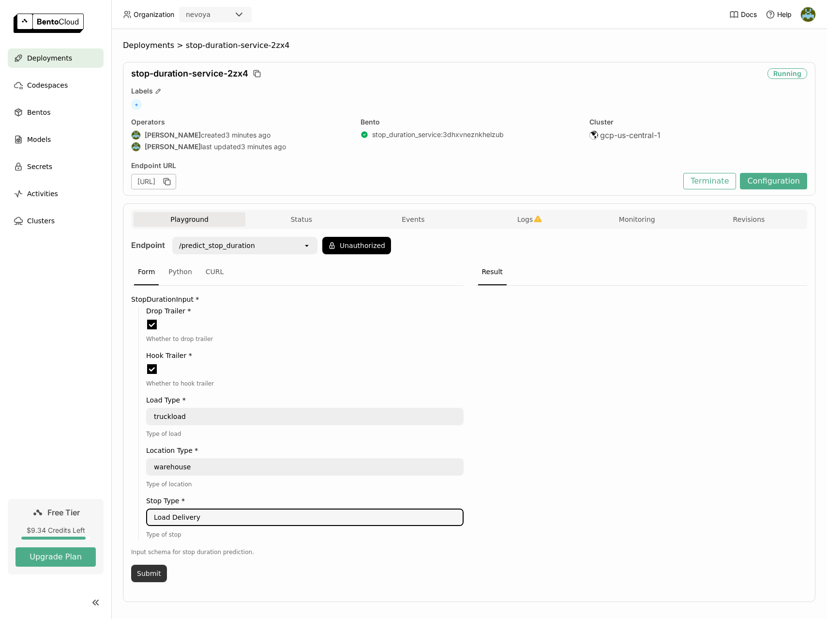
type textarea "Load Delivery"
click at [145, 574] on button "Submit" at bounding box center [149, 572] width 36 height 17
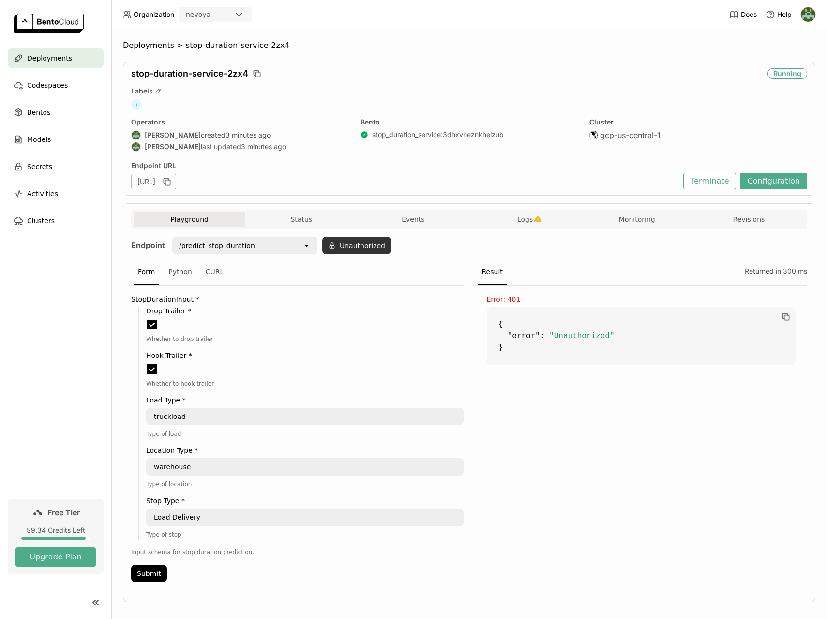
click at [352, 242] on button "Unauthorized" at bounding box center [356, 245] width 69 height 17
click at [402, 276] on button "Okay" at bounding box center [406, 271] width 29 height 17
click at [152, 578] on button "Submit" at bounding box center [149, 572] width 36 height 17
click at [646, 470] on div "StopDurationOutputIODescriptor { "predicted_duration_minutes" : 39.353046417236…" at bounding box center [641, 437] width 332 height 302
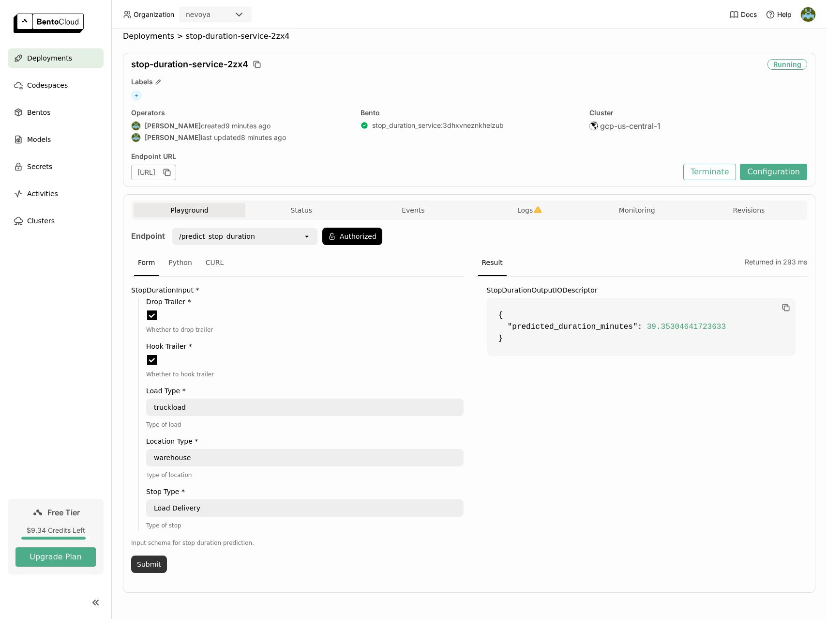
click at [141, 564] on button "Submit" at bounding box center [149, 563] width 36 height 17
click at [151, 314] on span at bounding box center [152, 315] width 10 height 10
click at [146, 309] on input "checkbox" at bounding box center [146, 309] width 0 height 0
click at [152, 363] on span at bounding box center [152, 360] width 10 height 10
click at [146, 354] on input "checkbox" at bounding box center [146, 354] width 0 height 0
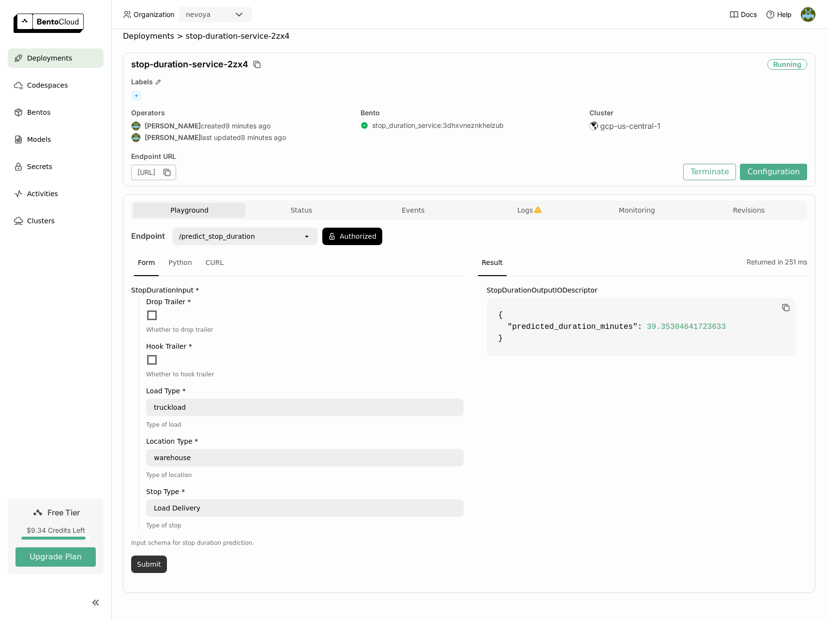
click at [145, 563] on button "Submit" at bounding box center [149, 563] width 36 height 17
click at [654, 329] on span "115.0076675415039" at bounding box center [686, 326] width 79 height 9
click at [176, 173] on div "https://stop-duration-service-2zx4-28f49afb.mt-guc1.bentoml.ai" at bounding box center [153, 172] width 45 height 15
click at [170, 173] on icon "button" at bounding box center [168, 173] width 5 height 5
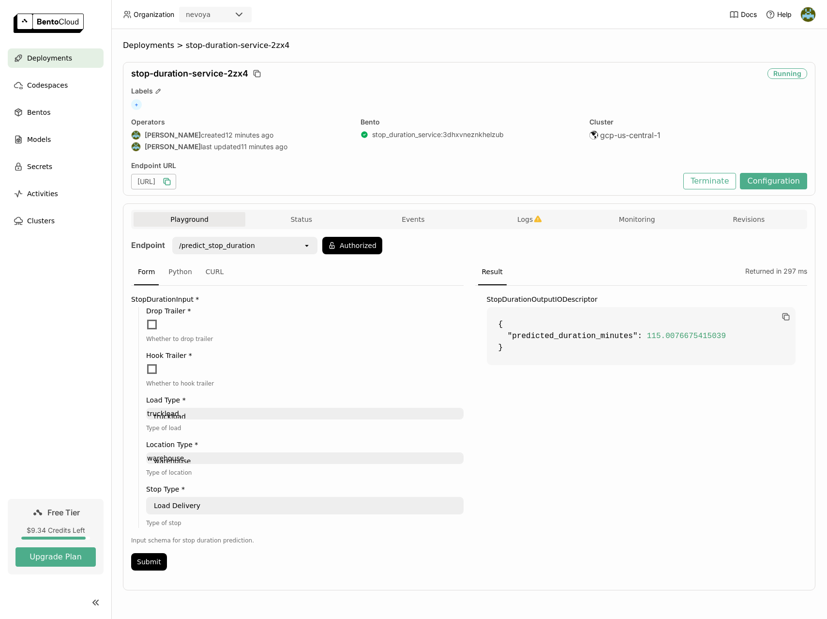
scroll to position [0, 0]
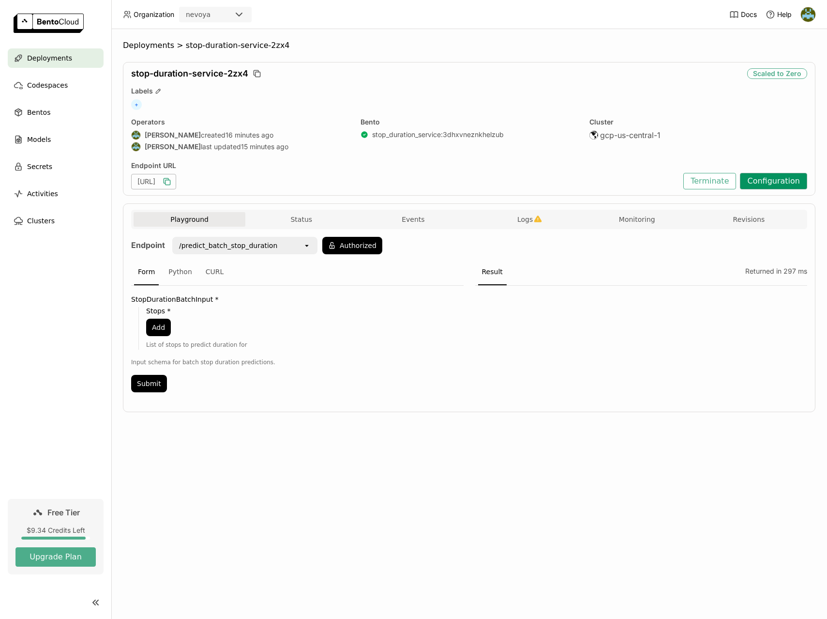
click at [777, 182] on button "Configuration" at bounding box center [773, 181] width 67 height 16
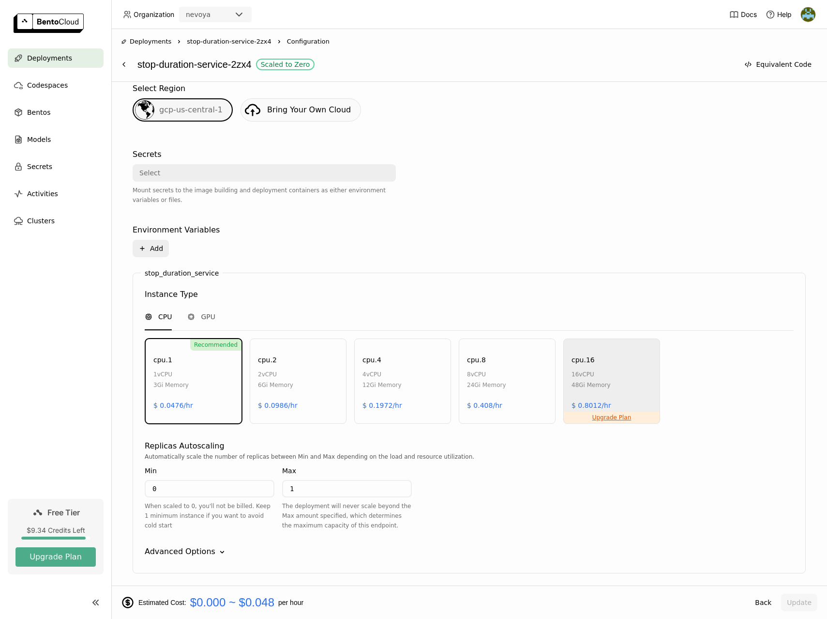
scroll to position [249, 0]
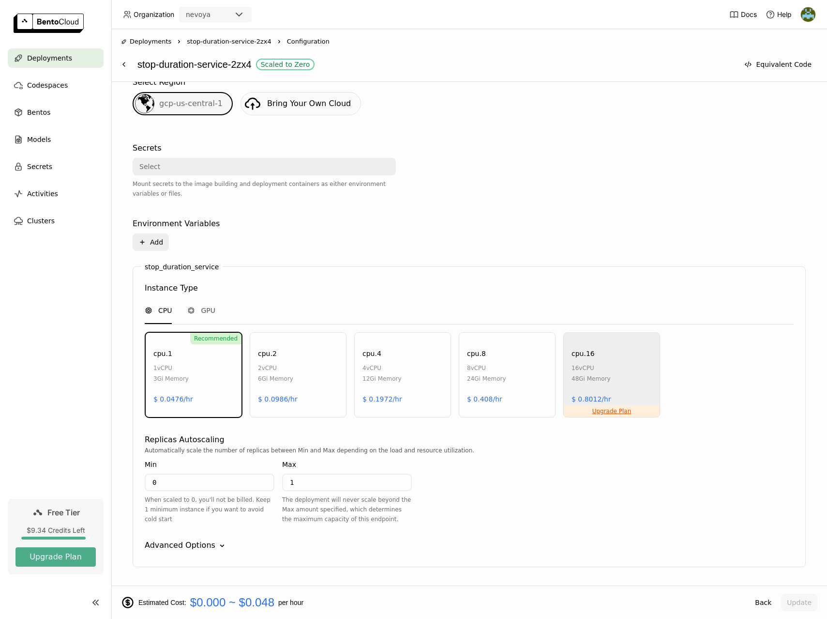
click at [589, 150] on div at bounding box center [542, 176] width 263 height 76
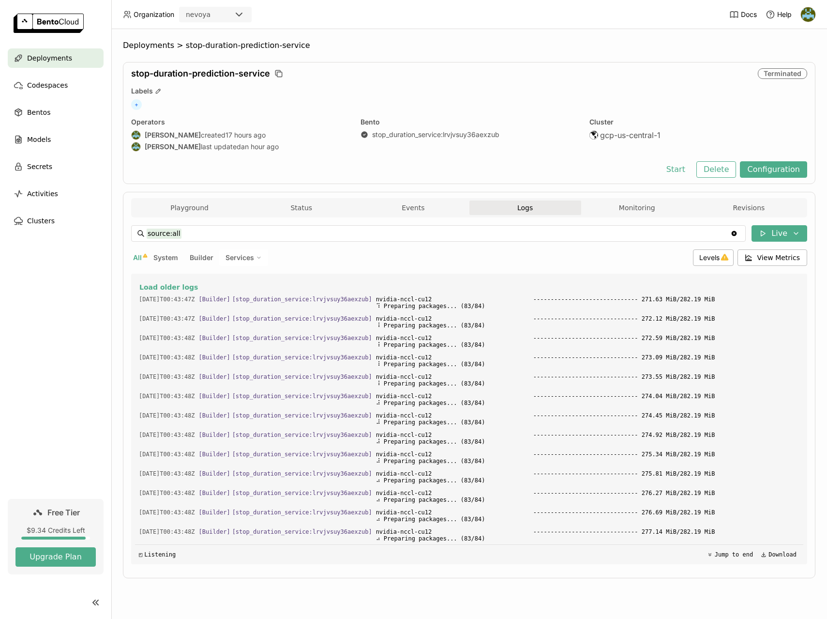
scroll to position [2618, 0]
